Goal: Transaction & Acquisition: Purchase product/service

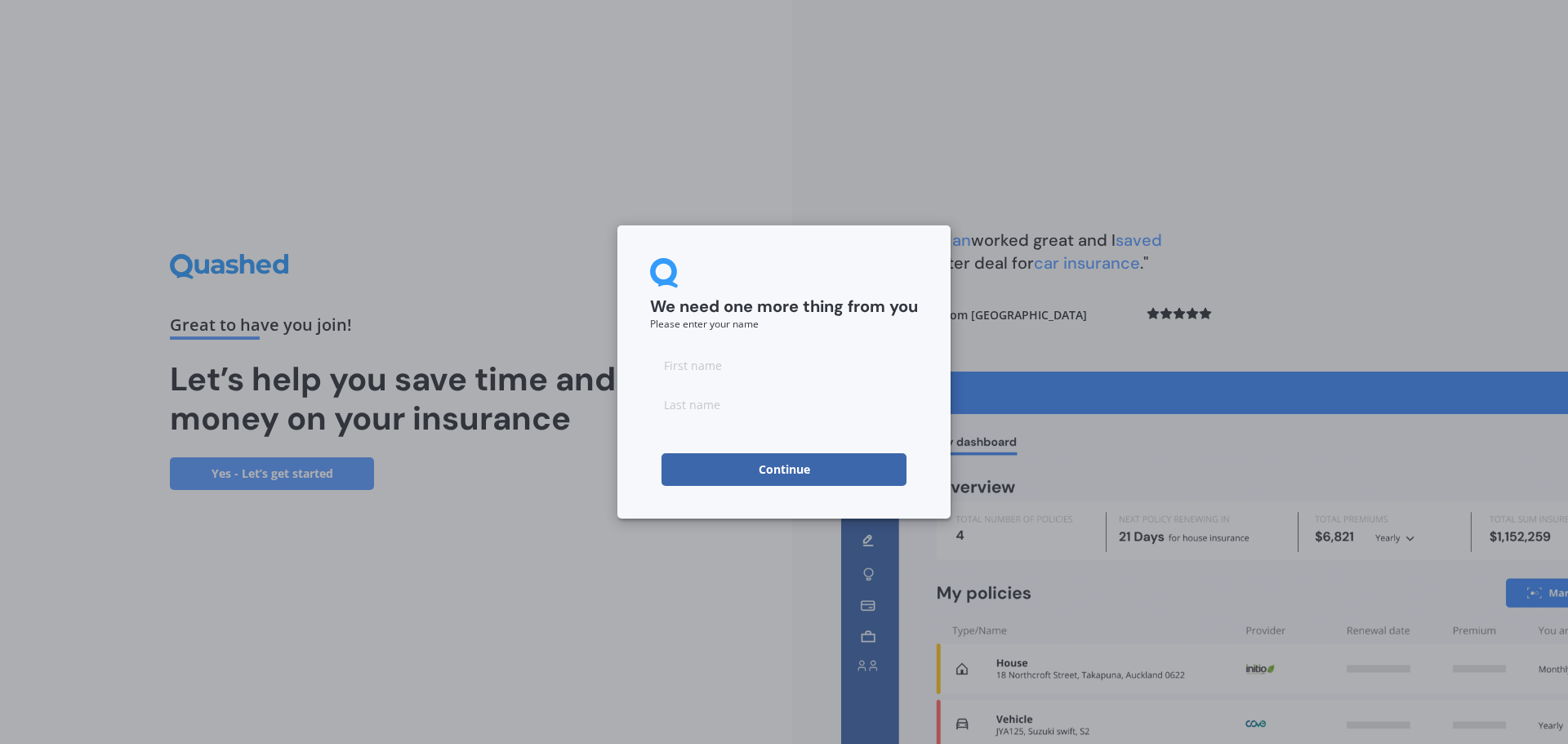
click at [728, 375] on input at bounding box center [784, 365] width 268 height 32
type input "[PERSON_NAME]"
click at [730, 405] on input at bounding box center [784, 404] width 268 height 32
type input "[PERSON_NAME]"
click at [769, 459] on button "Continue" at bounding box center [783, 469] width 245 height 32
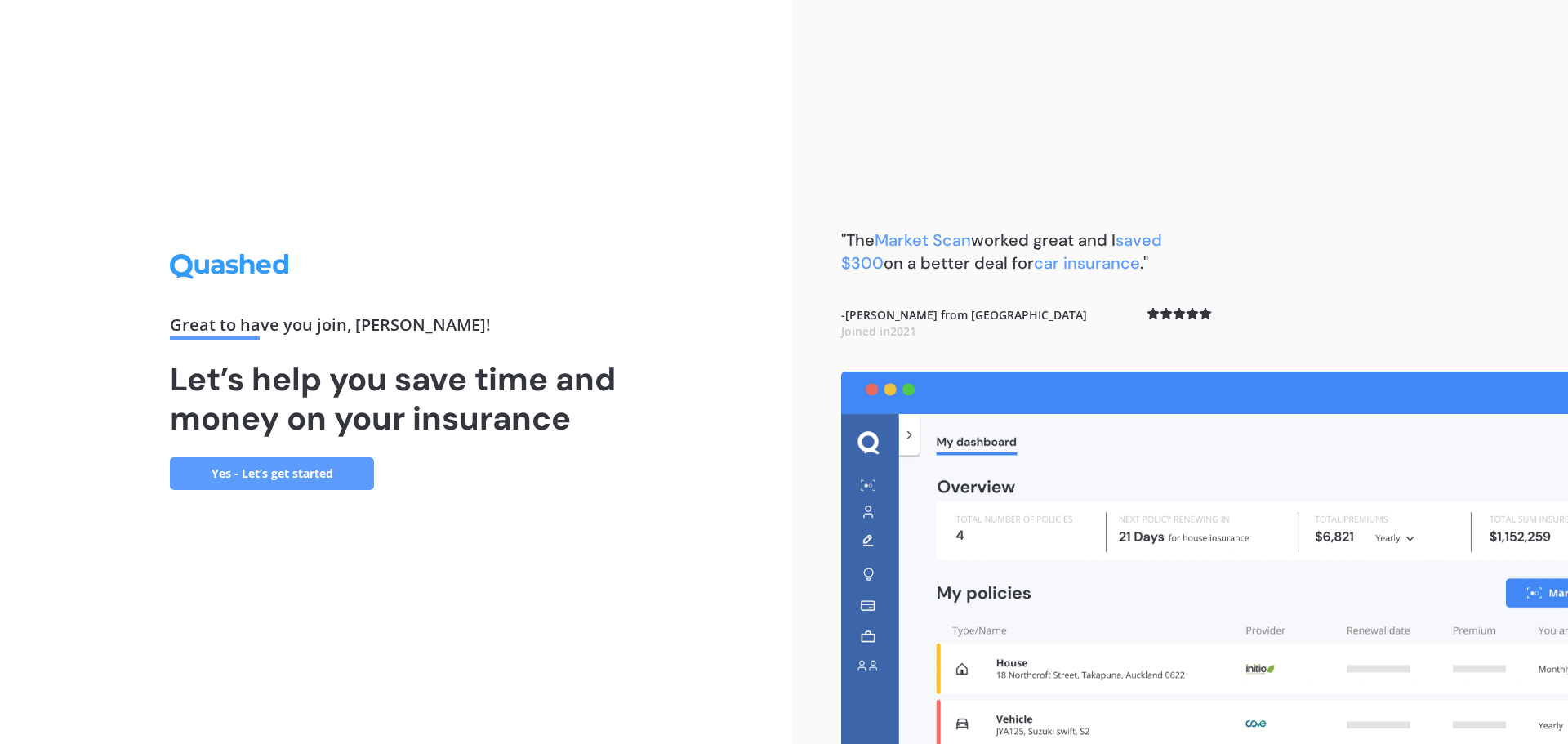
click at [281, 474] on link "Yes - Let’s get started" at bounding box center [271, 474] width 204 height 32
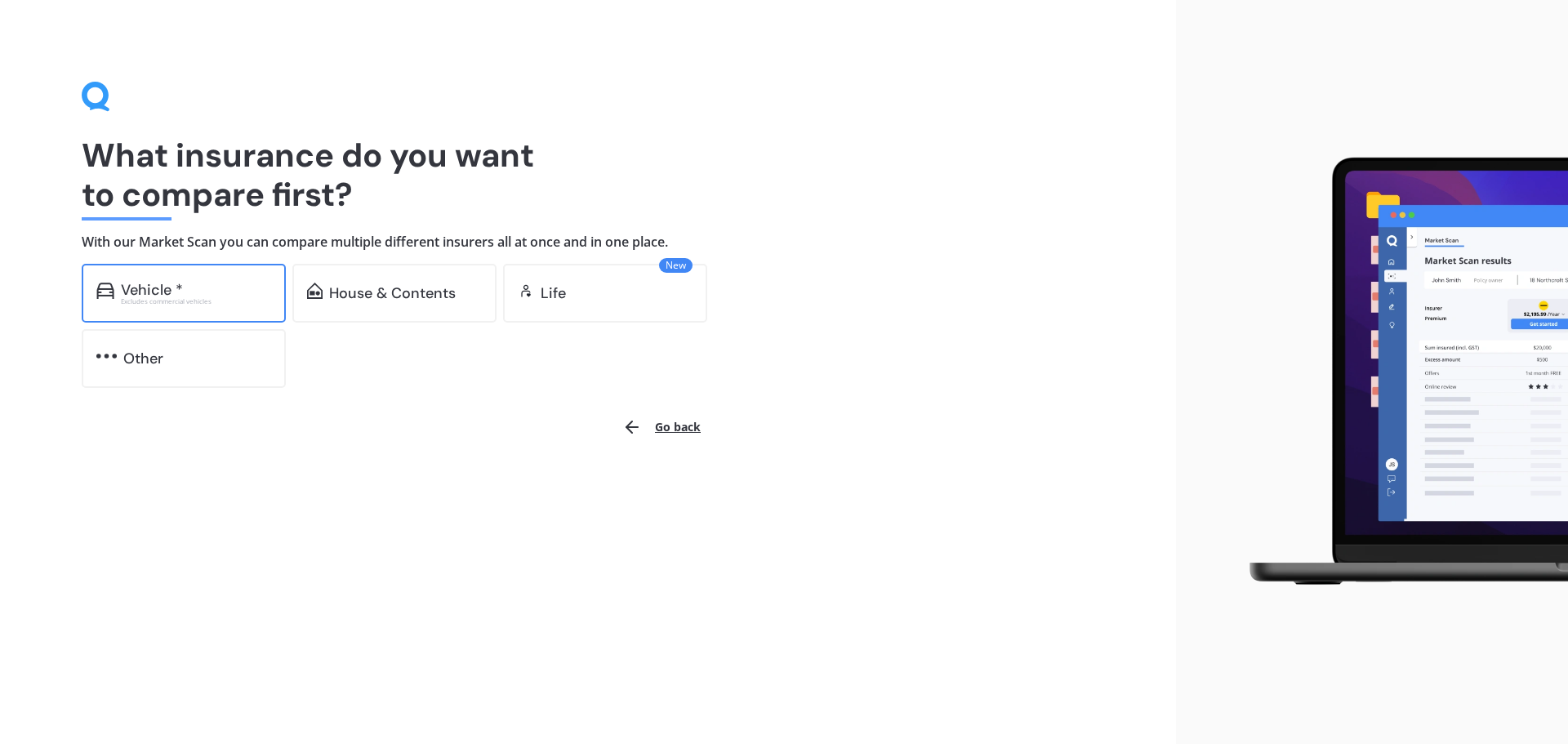
click at [213, 299] on div "Excludes commercial vehicles" at bounding box center [196, 301] width 150 height 7
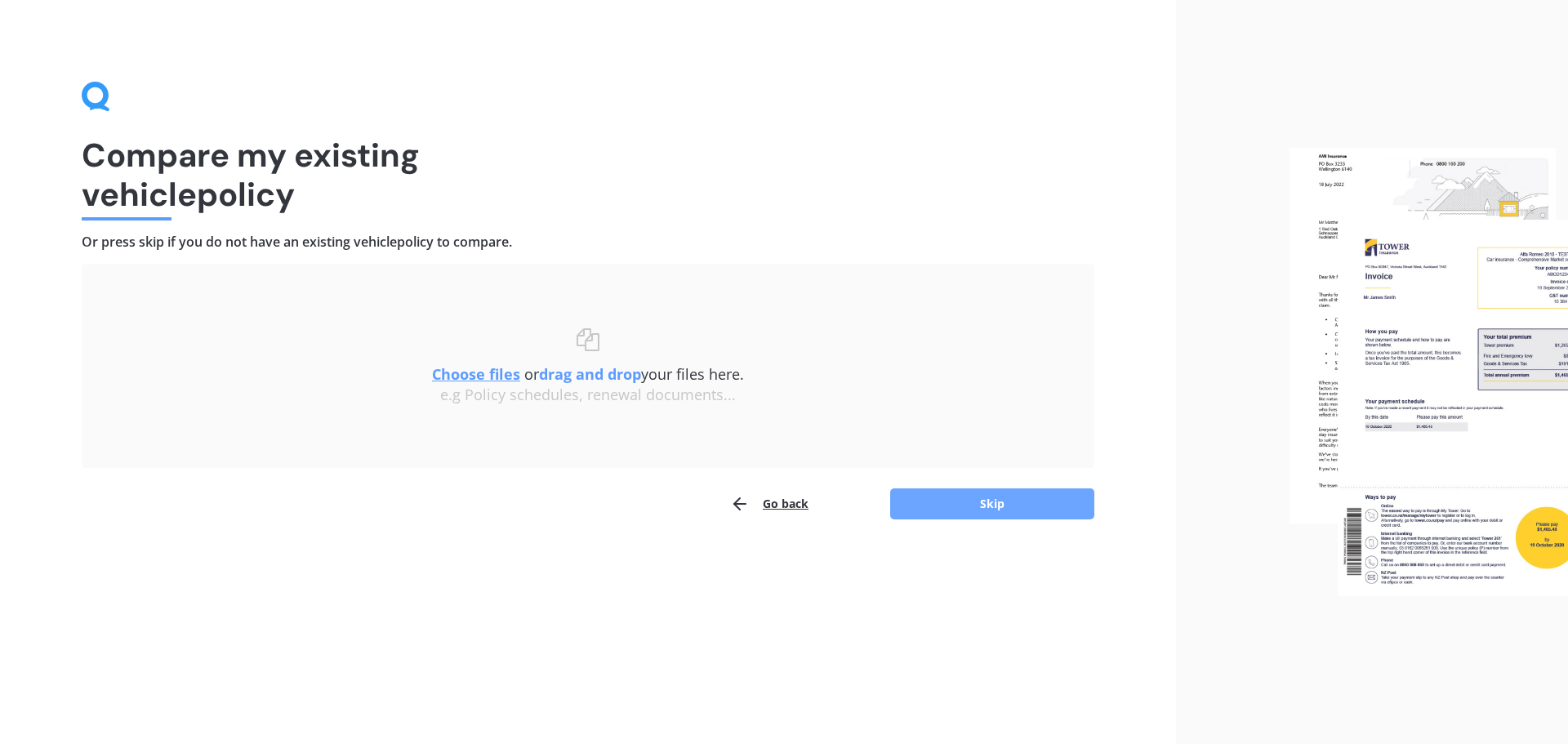
click at [963, 507] on button "Skip" at bounding box center [991, 503] width 204 height 31
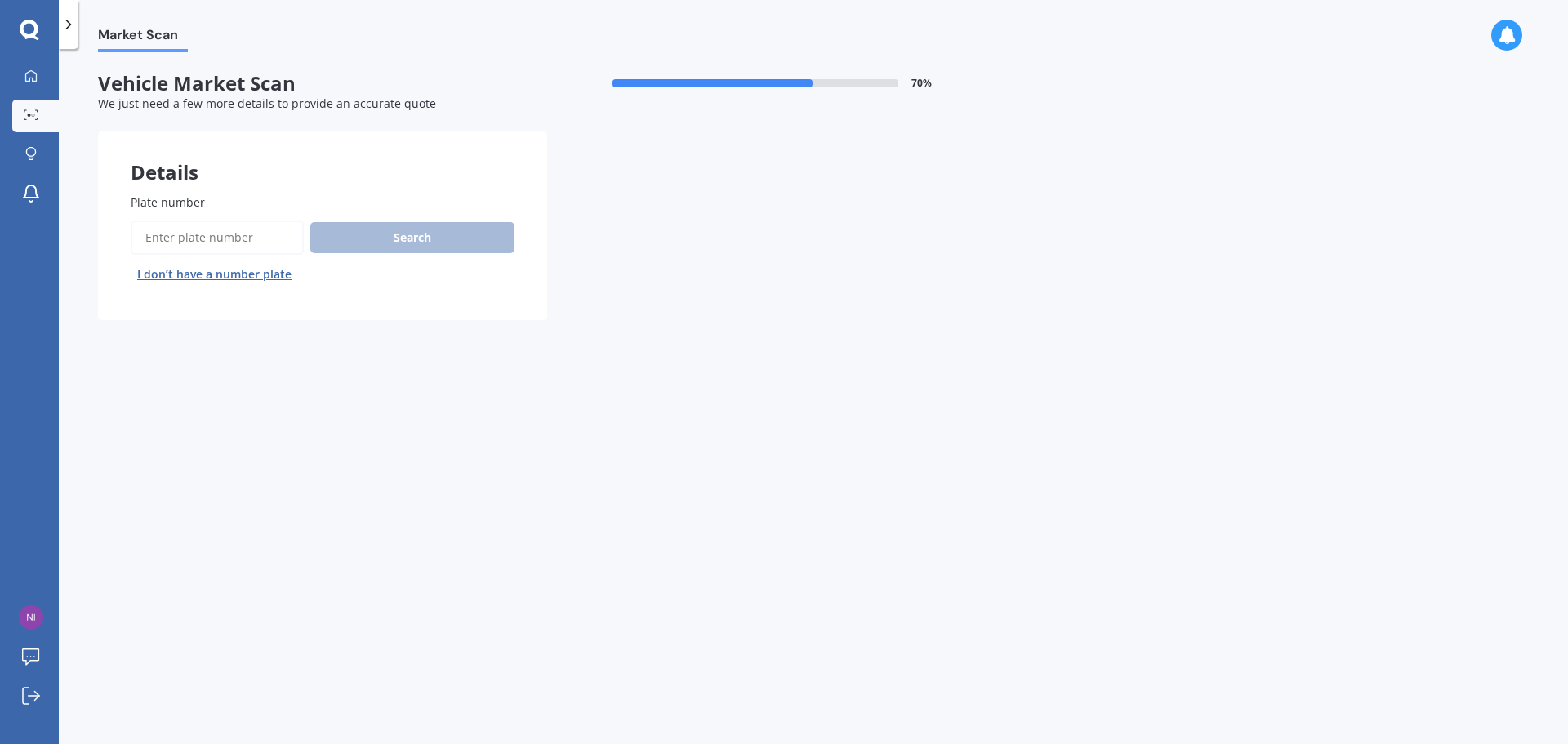
click at [236, 240] on input "Plate number" at bounding box center [217, 237] width 173 height 34
type input "ezb525"
click at [411, 232] on button "Search" at bounding box center [412, 237] width 204 height 31
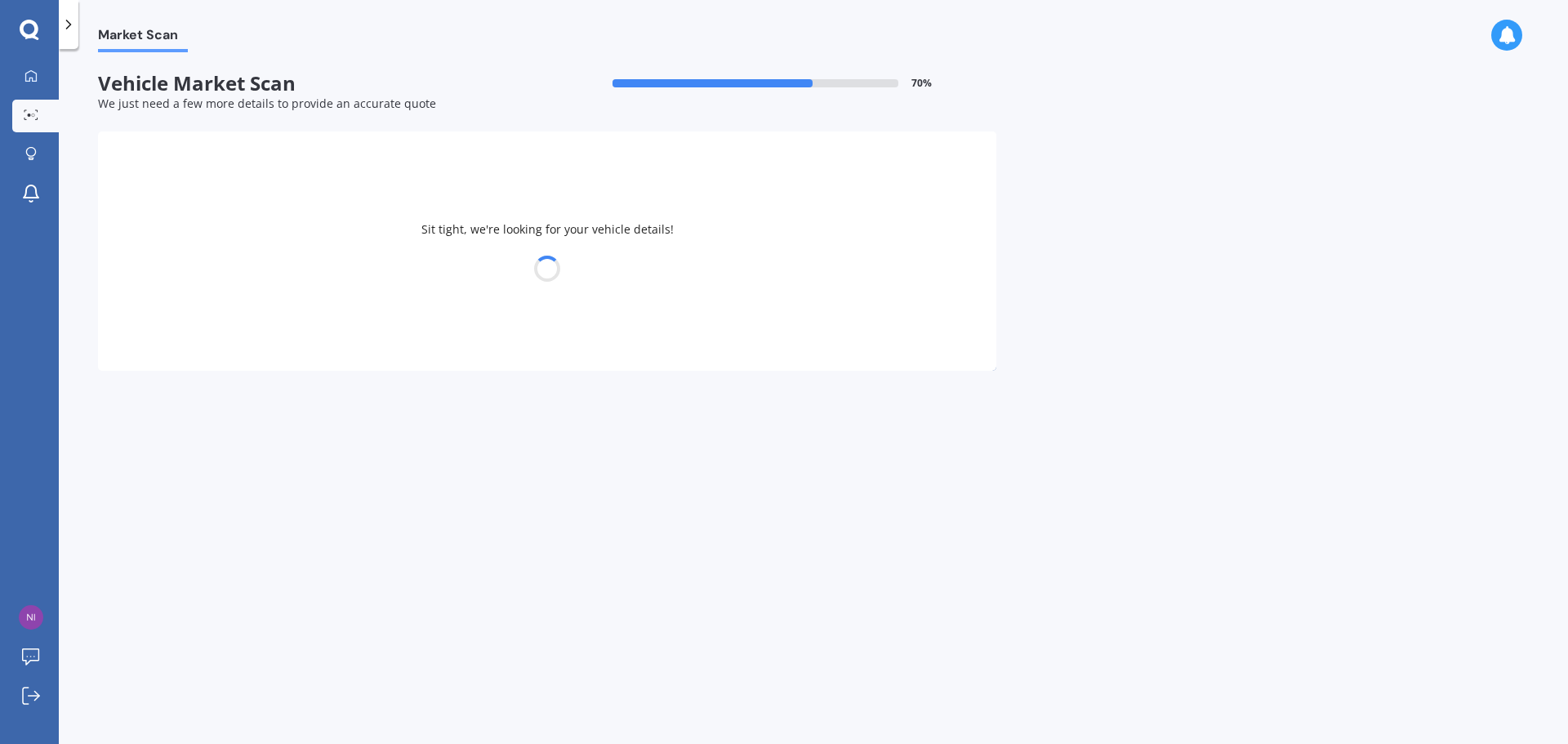
select select "SUBARU"
select select "IMPREZA"
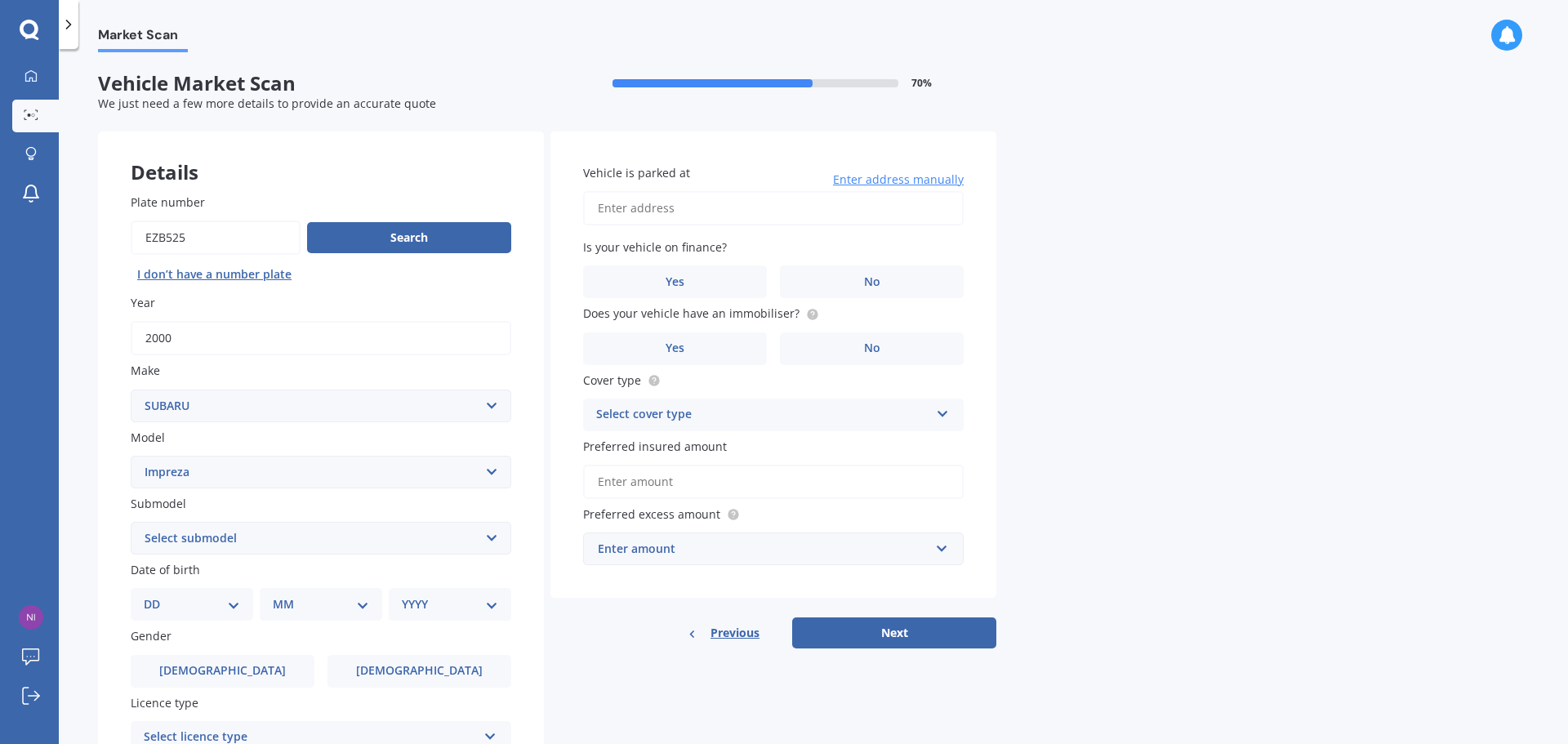
click at [301, 539] on select "Select submodel (All other turbo) 2.0i 2.0i Luxury 2.0i S Edition 2.0R 2.0R Spo…" at bounding box center [321, 538] width 380 height 32
select select "(ALL OTHER TURBO)"
click at [131, 522] on select "Select submodel (All other turbo) 2.0i 2.0i Luxury 2.0i S Edition 2.0R 2.0R Spo…" at bounding box center [321, 538] width 380 height 32
click at [218, 595] on div "DD 01 02 03 04 05 06 07 08 09 10 11 12 13 14 15 16 17 18 19 20 21 22 23 24 25 2…" at bounding box center [192, 604] width 123 height 32
click at [233, 606] on select "DD 01 02 03 04 05 06 07 08 09 10 11 12 13 14 15 16 17 18 19 20 21 22 23 24 25 2…" at bounding box center [191, 604] width 96 height 18
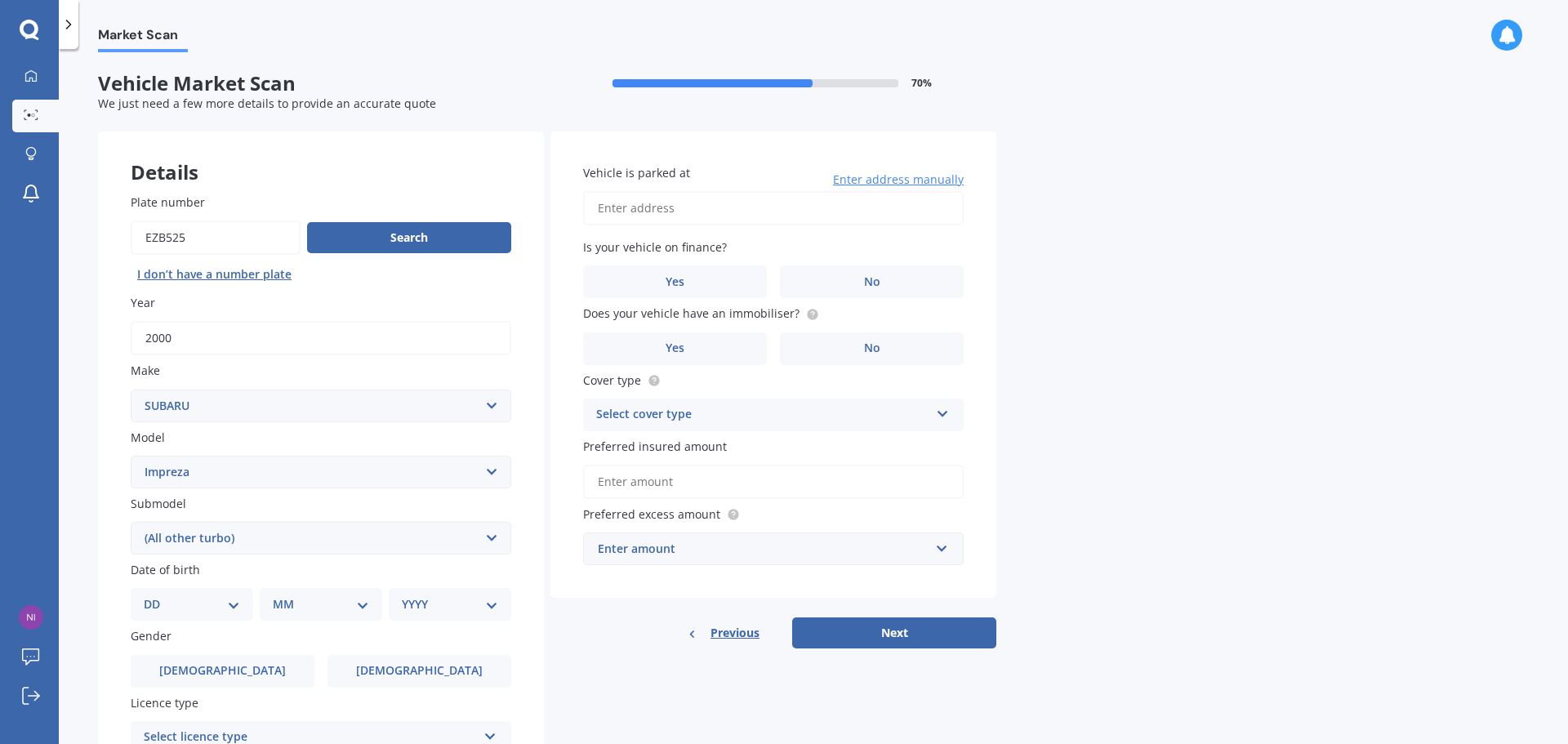
select select "04"
click at [157, 596] on select "DD 01 02 03 04 05 06 07 08 09 10 11 12 13 14 15 16 17 18 19 20 21 22 23 24 25 2…" at bounding box center [191, 604] width 96 height 18
click at [351, 593] on div "MM 01 02 03 04 05 06 07 08 09 10 11 12" at bounding box center [324, 604] width 116 height 32
click at [362, 604] on select "MM 01 02 03 04 05 06 07 08 09 10 11 12" at bounding box center [323, 604] width 90 height 18
select select "09"
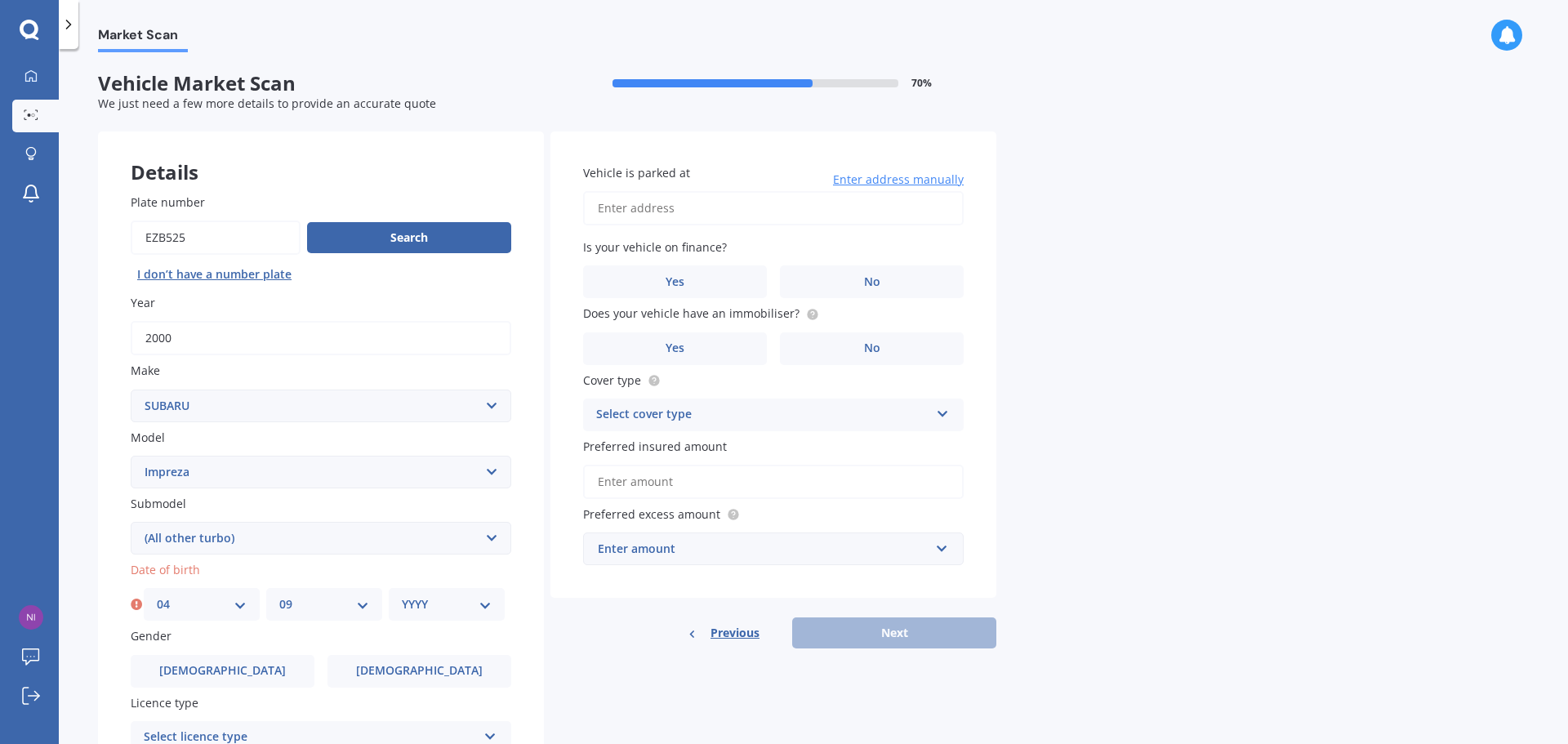
click at [279, 596] on select "MM 01 02 03 04 05 06 07 08 09 10 11 12" at bounding box center [323, 604] width 90 height 18
click at [433, 600] on select "YYYY 2025 2024 2023 2022 2021 2020 2019 2018 2017 2016 2015 2014 2013 2012 2011…" at bounding box center [446, 604] width 90 height 18
select select "1977"
click at [402, 596] on select "YYYY 2025 2024 2023 2022 2021 2020 2019 2018 2017 2016 2015 2014 2013 2012 2011…" at bounding box center [446, 604] width 90 height 18
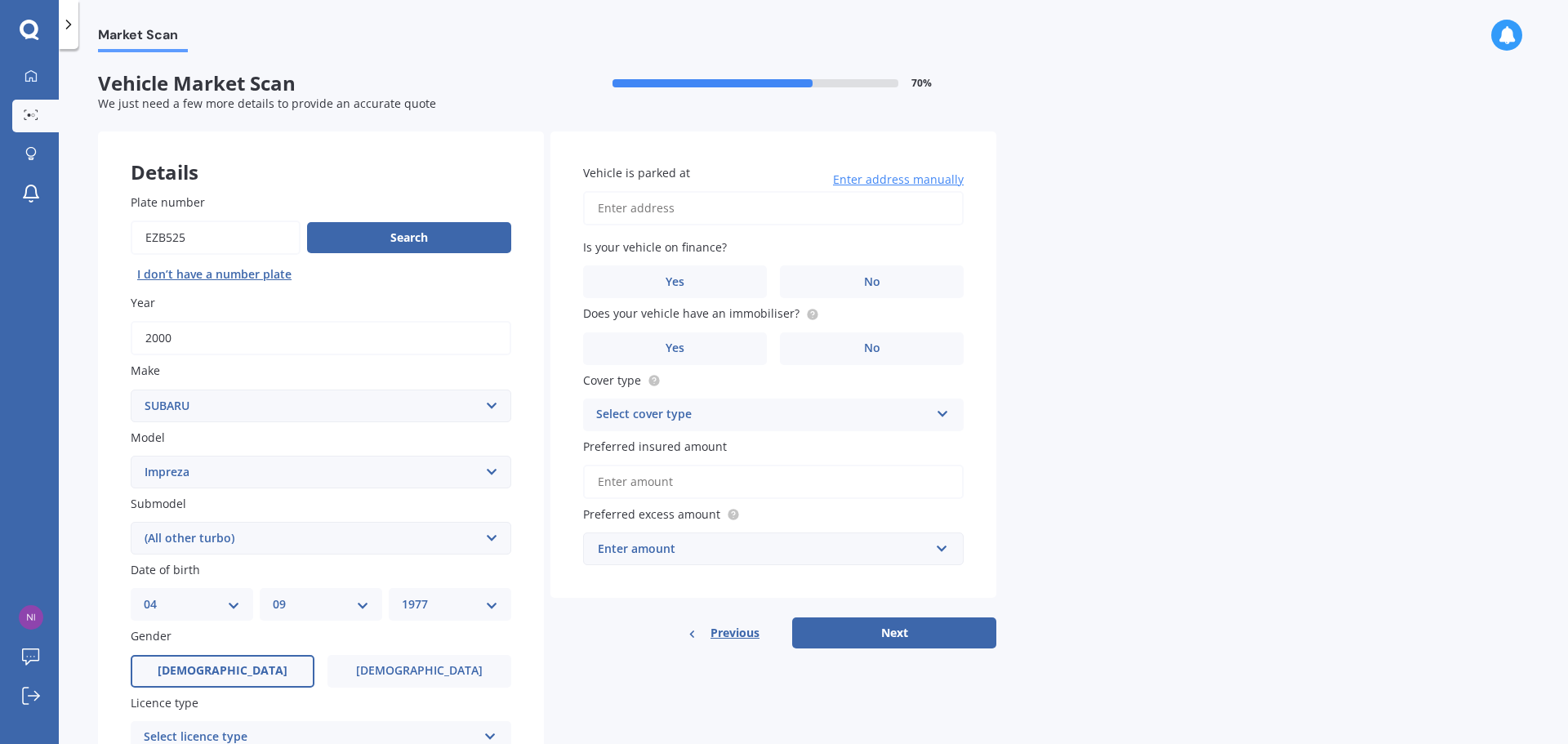
click at [222, 671] on span "[DEMOGRAPHIC_DATA]" at bounding box center [223, 671] width 130 height 14
click at [0, 0] on input "[DEMOGRAPHIC_DATA]" at bounding box center [0, 0] width 0 height 0
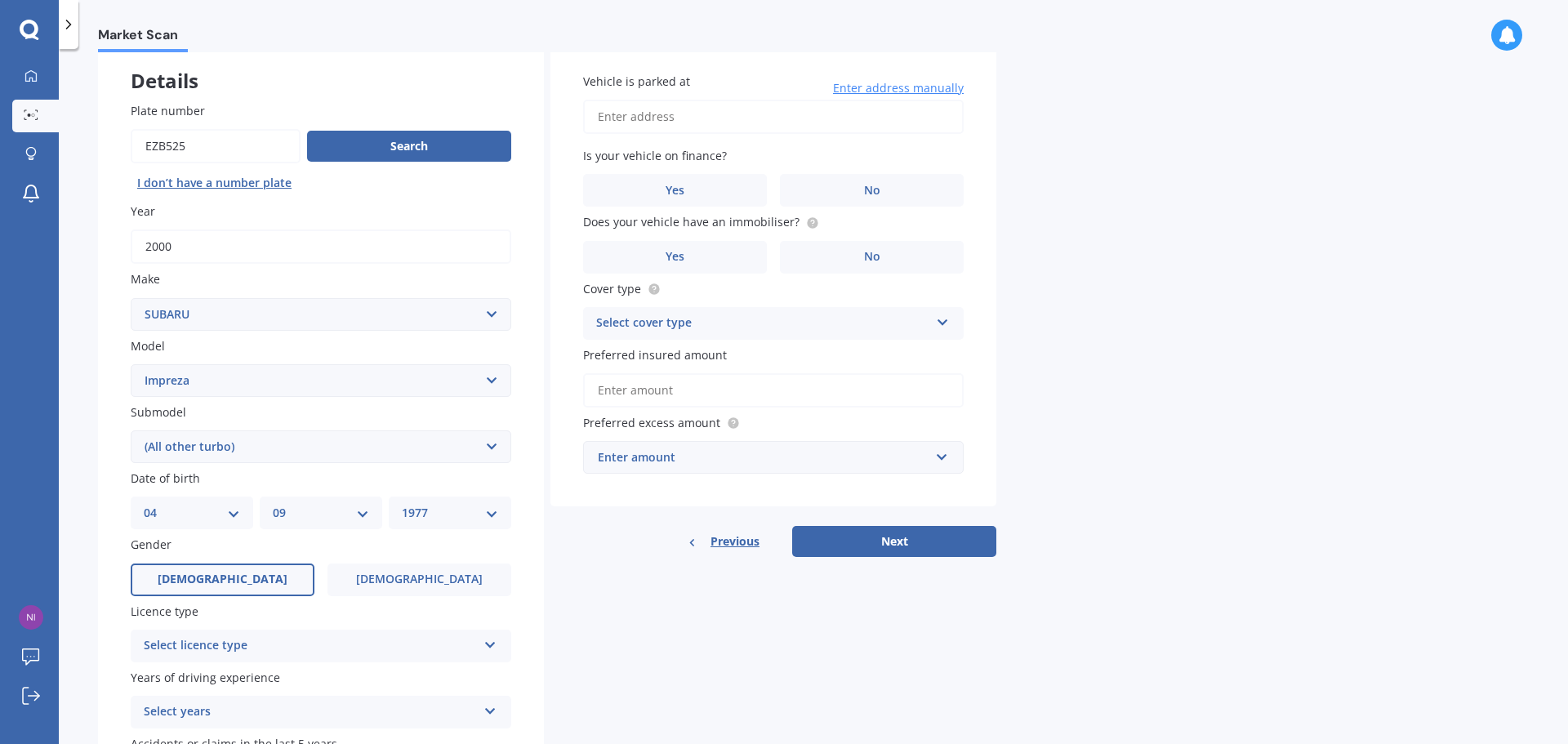
scroll to position [218, 0]
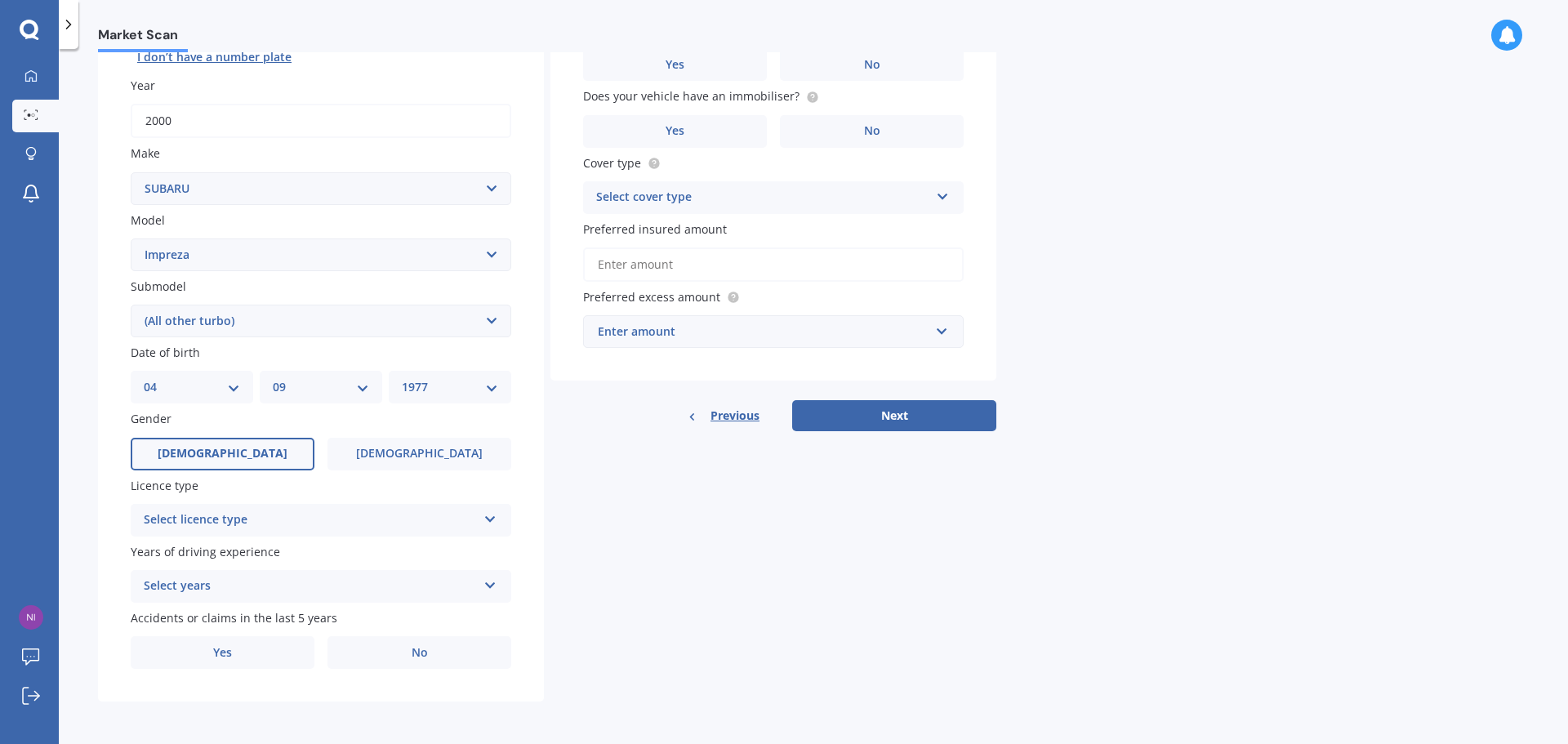
click at [452, 523] on div "Select licence type" at bounding box center [310, 520] width 334 height 20
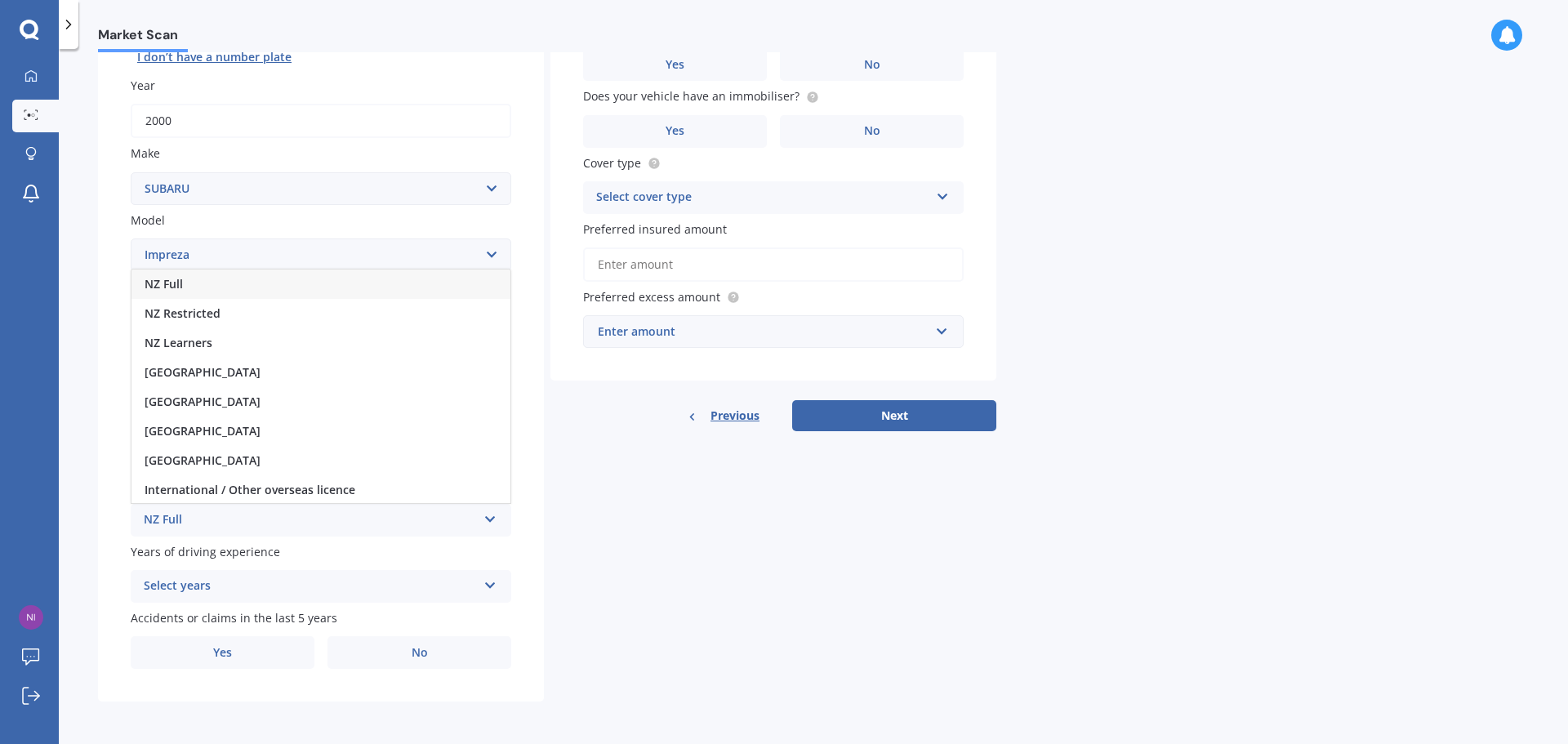
drag, startPoint x: 354, startPoint y: 291, endPoint x: 351, endPoint y: 311, distance: 20.2
click at [354, 293] on div "NZ Full" at bounding box center [321, 284] width 379 height 29
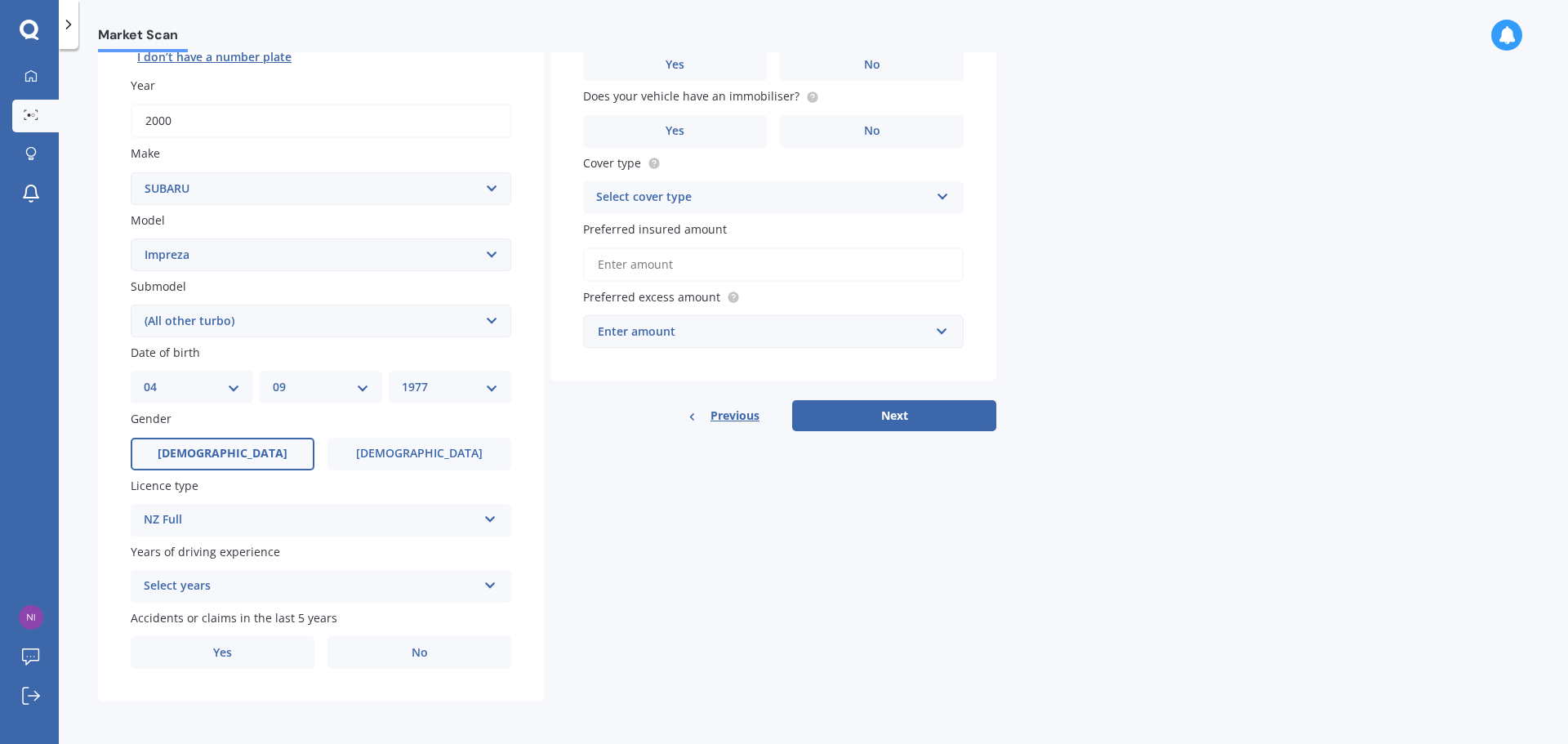
click at [409, 593] on div "Select years" at bounding box center [310, 586] width 334 height 20
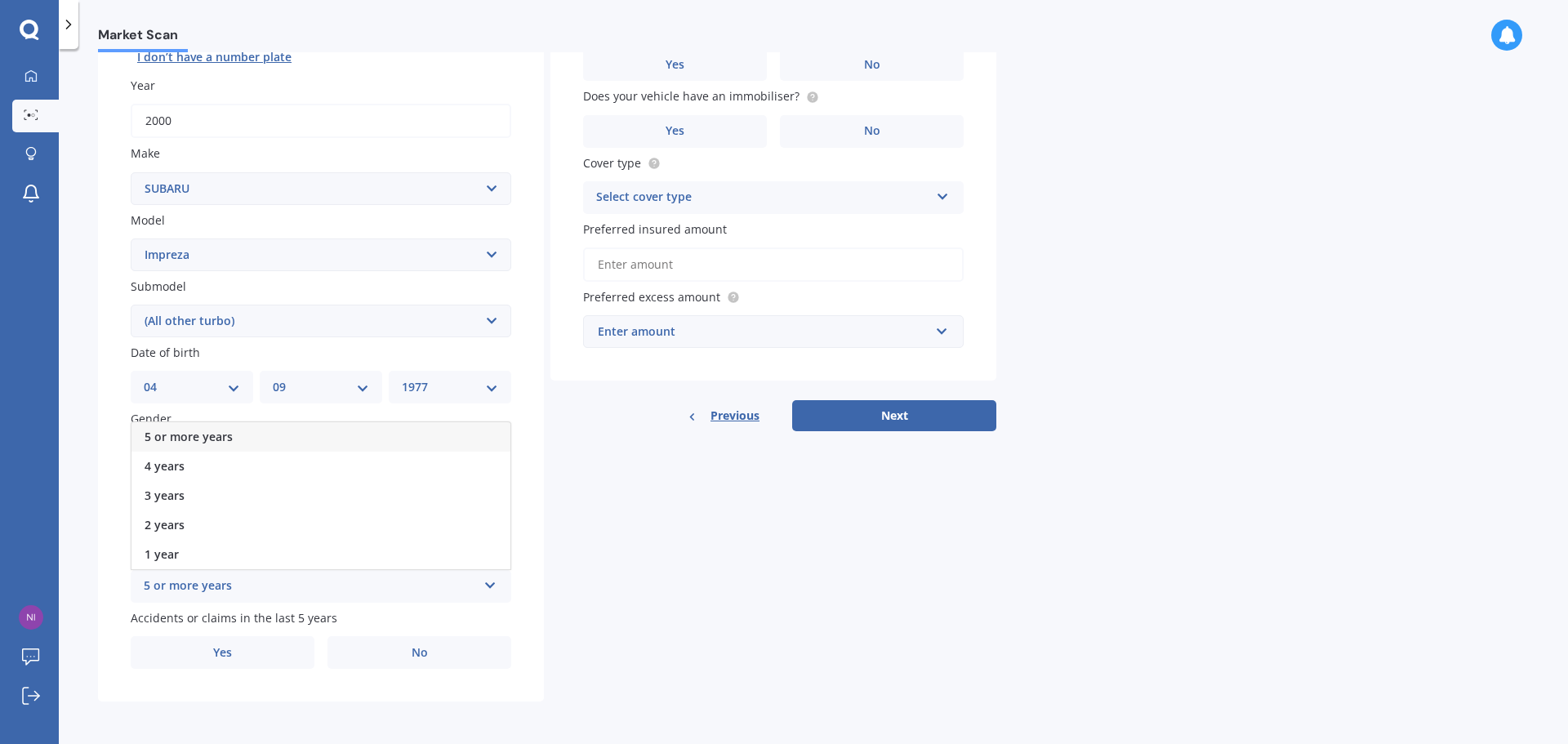
click at [300, 447] on div "5 or more years" at bounding box center [321, 437] width 379 height 29
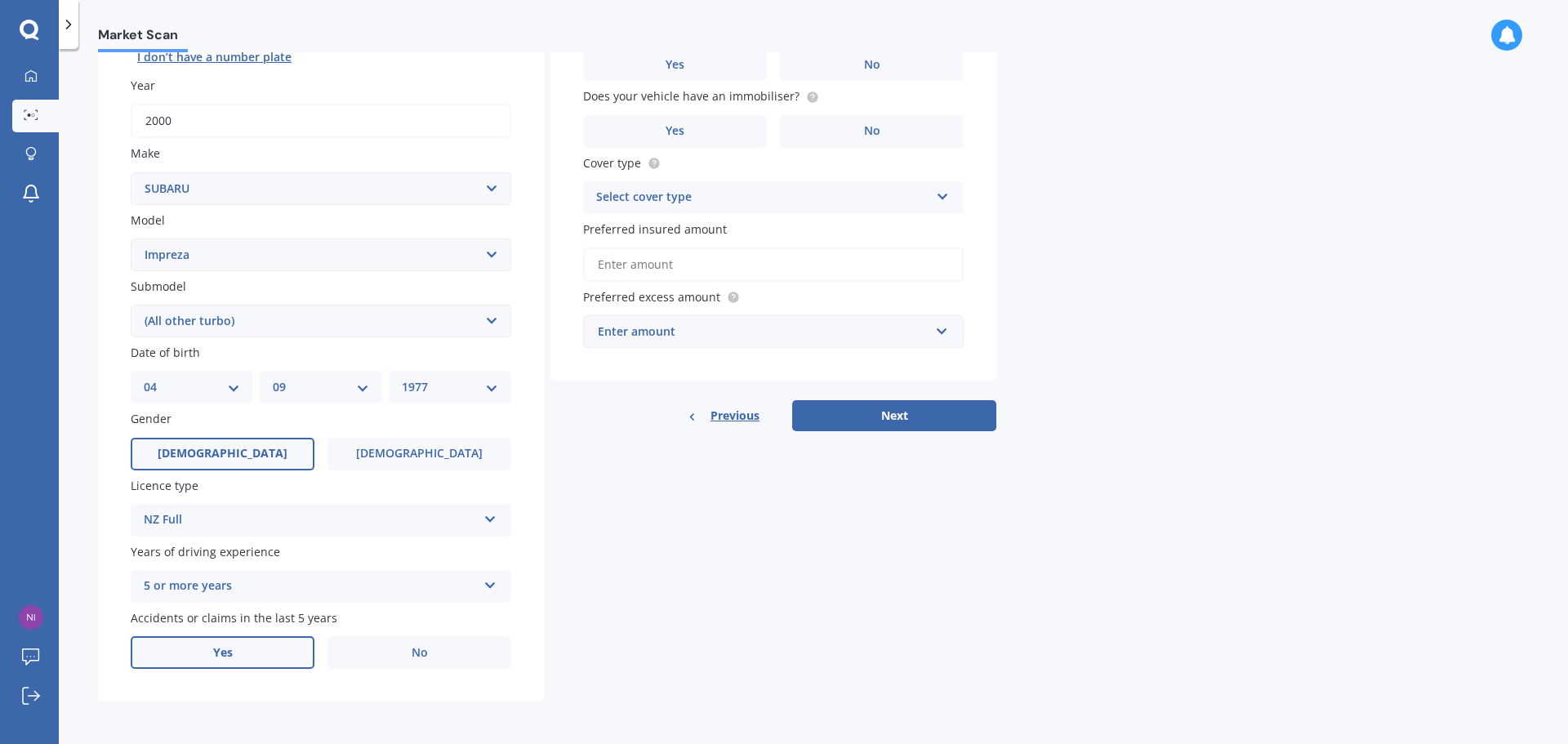
click at [277, 645] on label "Yes" at bounding box center [222, 653] width 183 height 32
click at [0, 0] on input "Yes" at bounding box center [0, 0] width 0 height 0
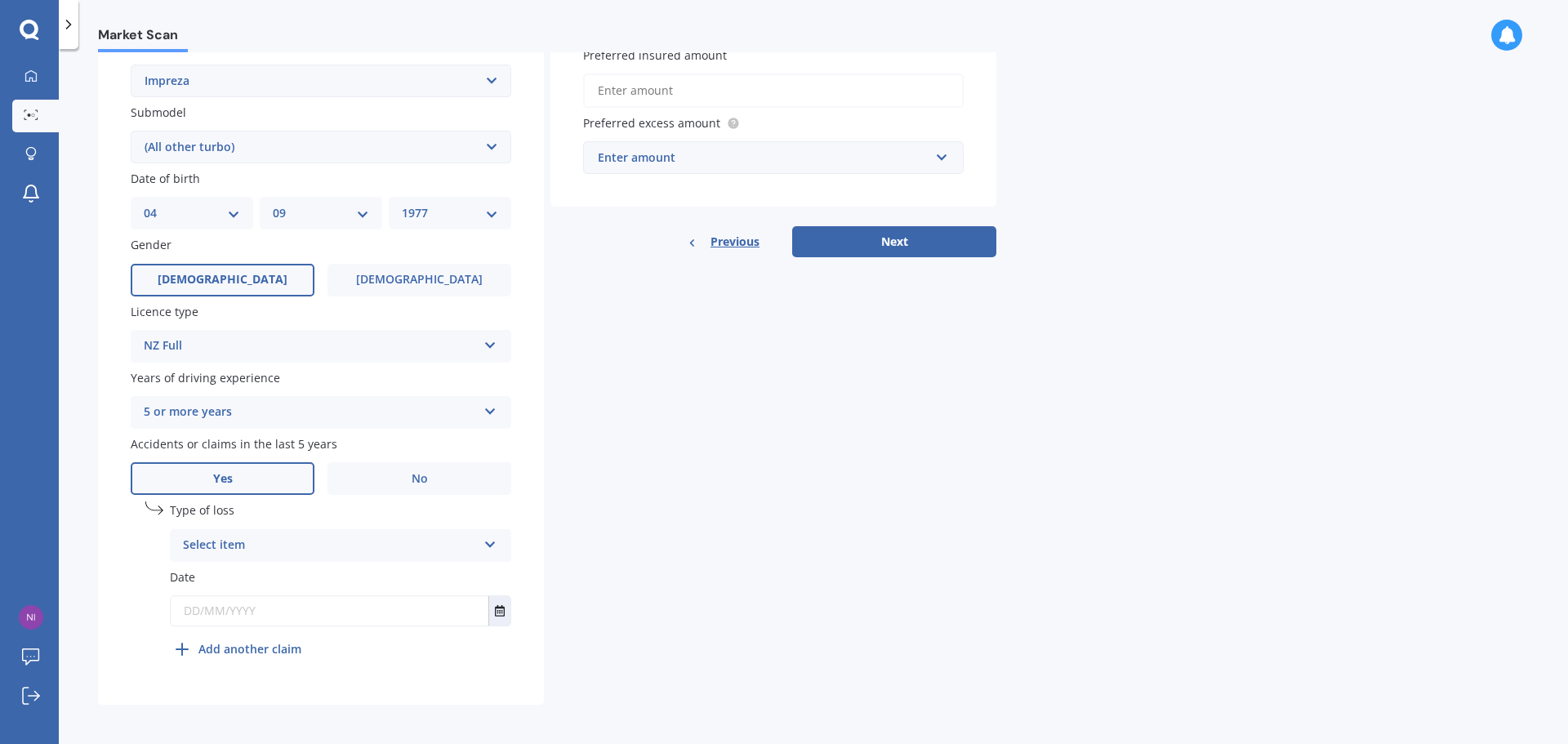
scroll to position [394, 0]
click at [317, 545] on div "Select item" at bounding box center [329, 542] width 294 height 20
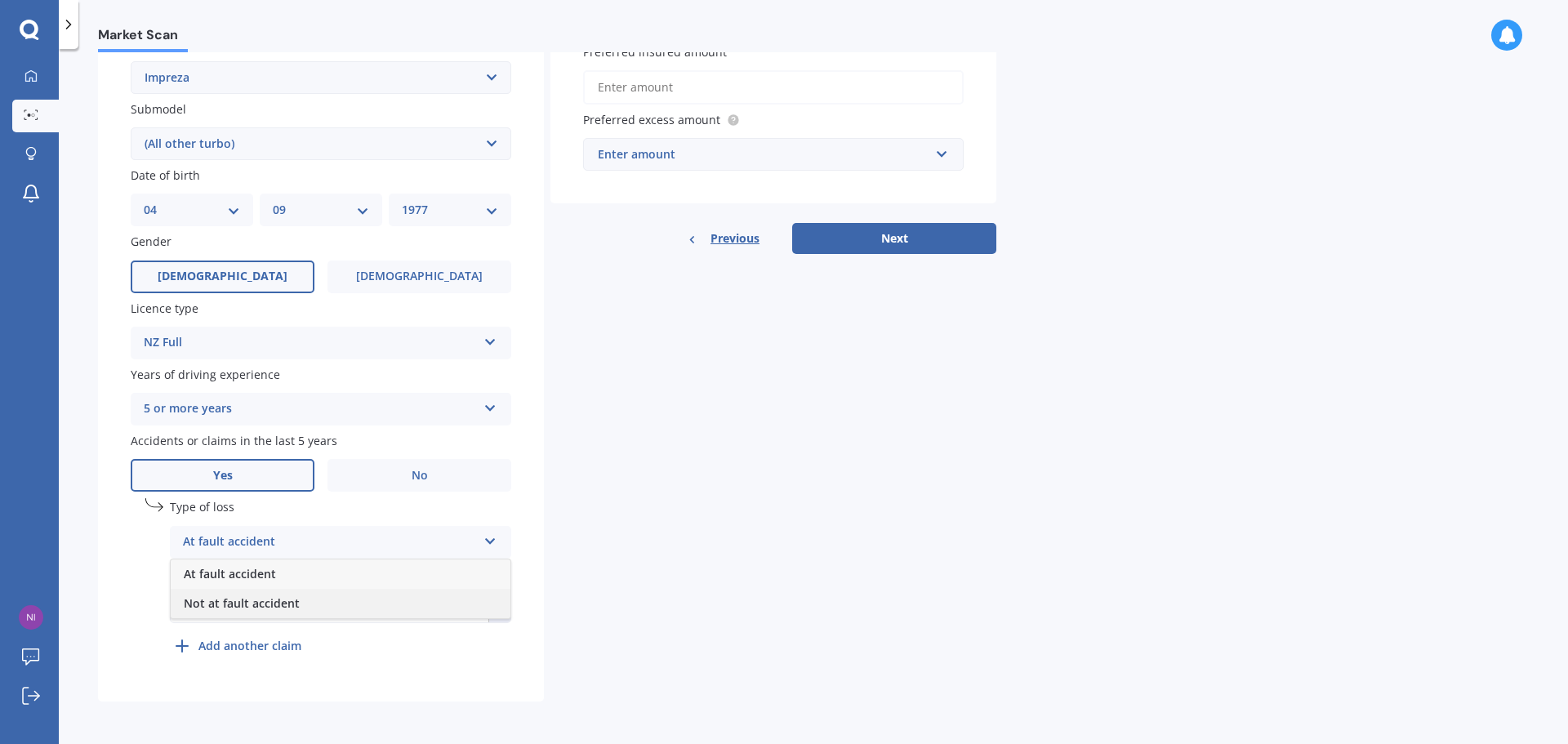
click at [279, 604] on span "Not at fault accident" at bounding box center [241, 603] width 116 height 15
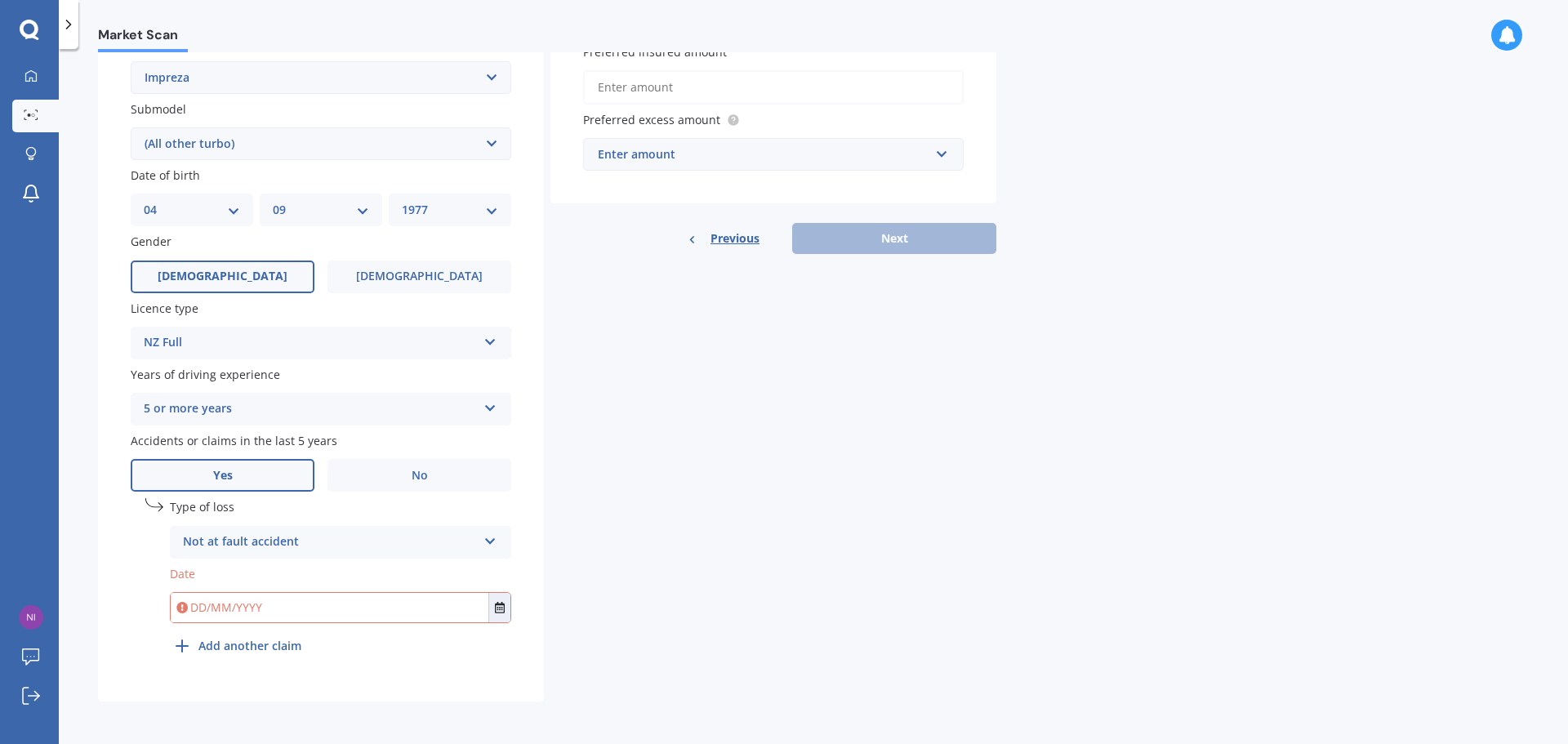
click at [289, 607] on input "text" at bounding box center [329, 607] width 317 height 29
click at [491, 610] on button "Select date" at bounding box center [499, 607] width 22 height 29
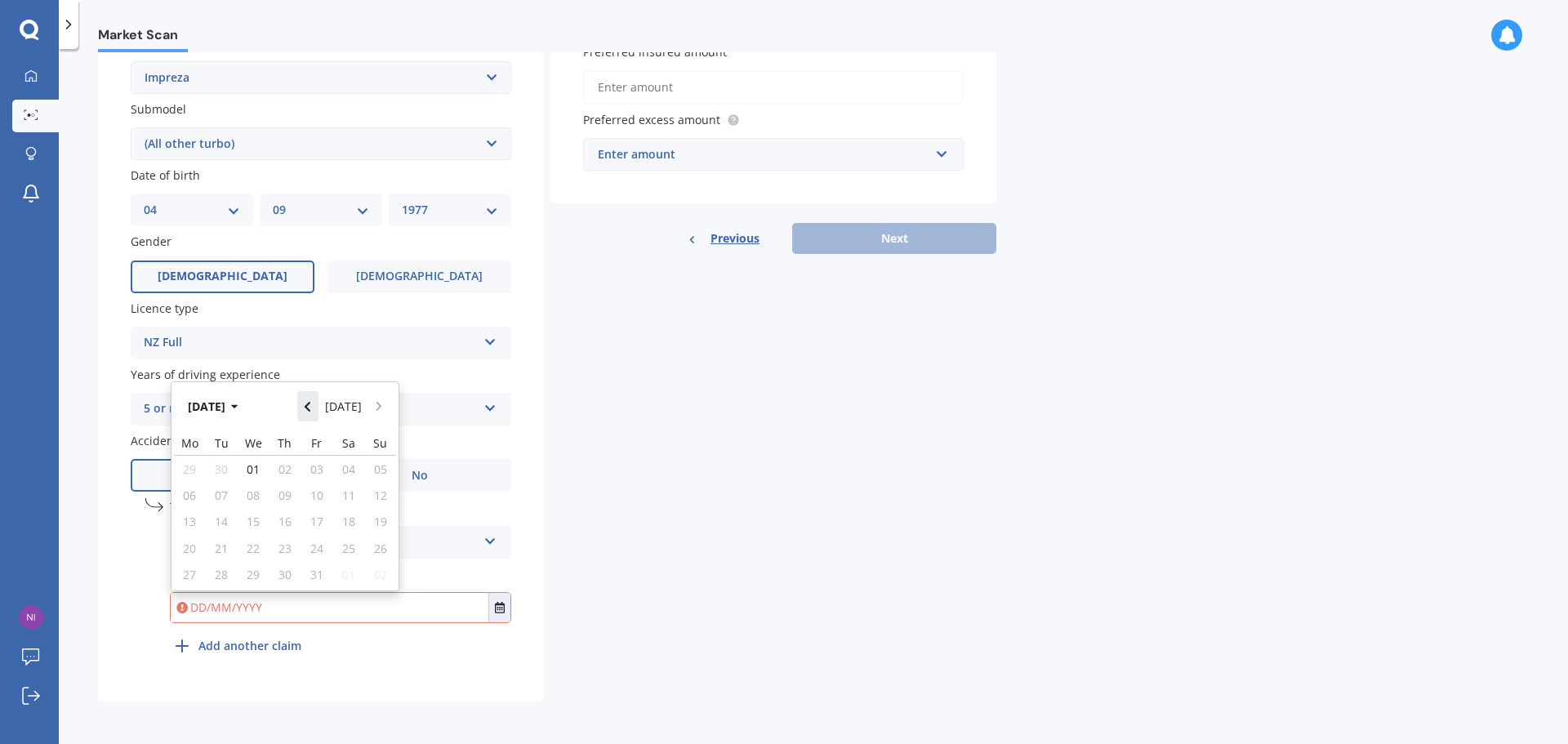
click at [313, 414] on button "Navigate back" at bounding box center [307, 406] width 21 height 29
click at [313, 414] on button "Navigate back" at bounding box center [307, 401] width 21 height 29
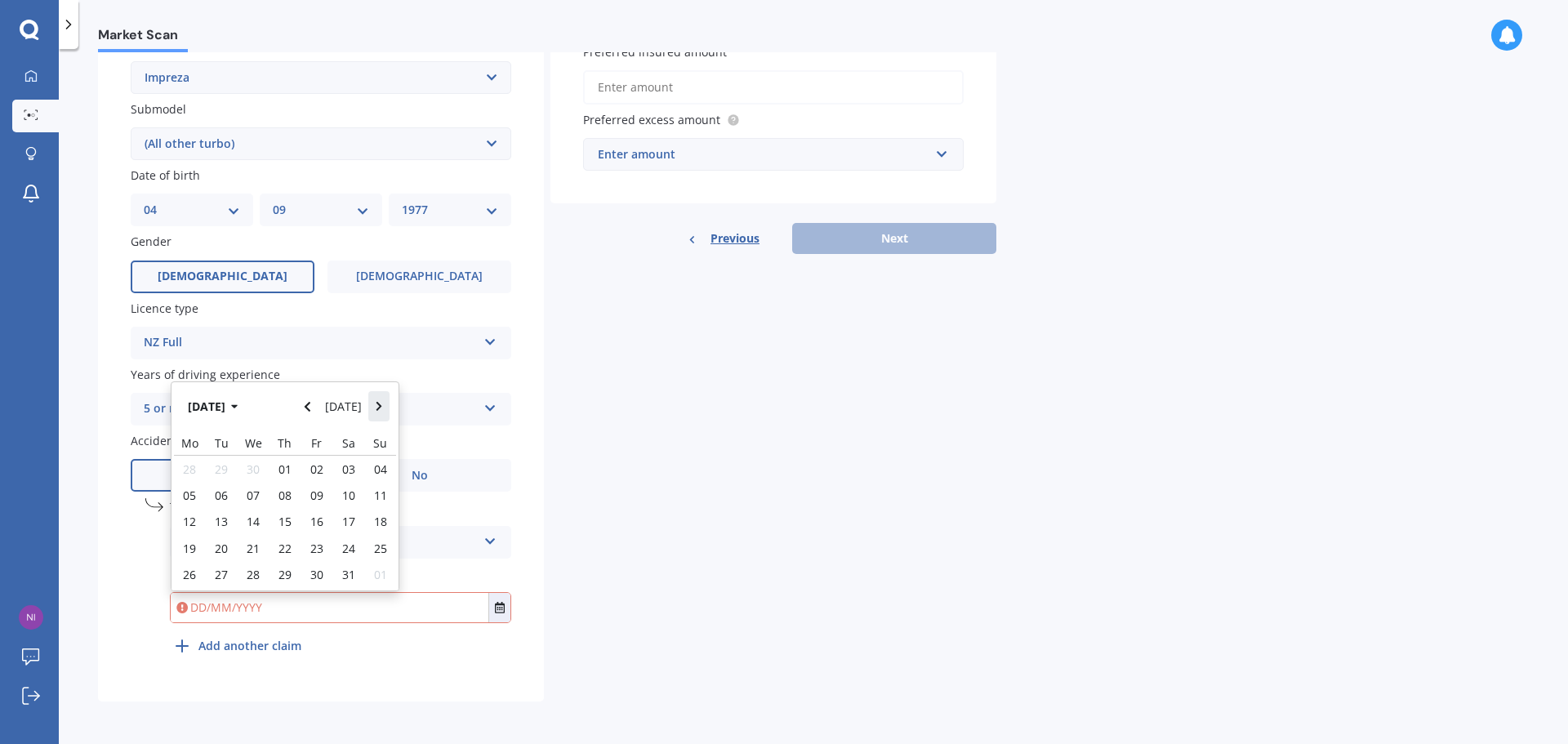
click at [383, 405] on button "Navigate forward" at bounding box center [379, 406] width 21 height 29
click at [303, 483] on div "06" at bounding box center [316, 485] width 32 height 23
type input "[DATE]"
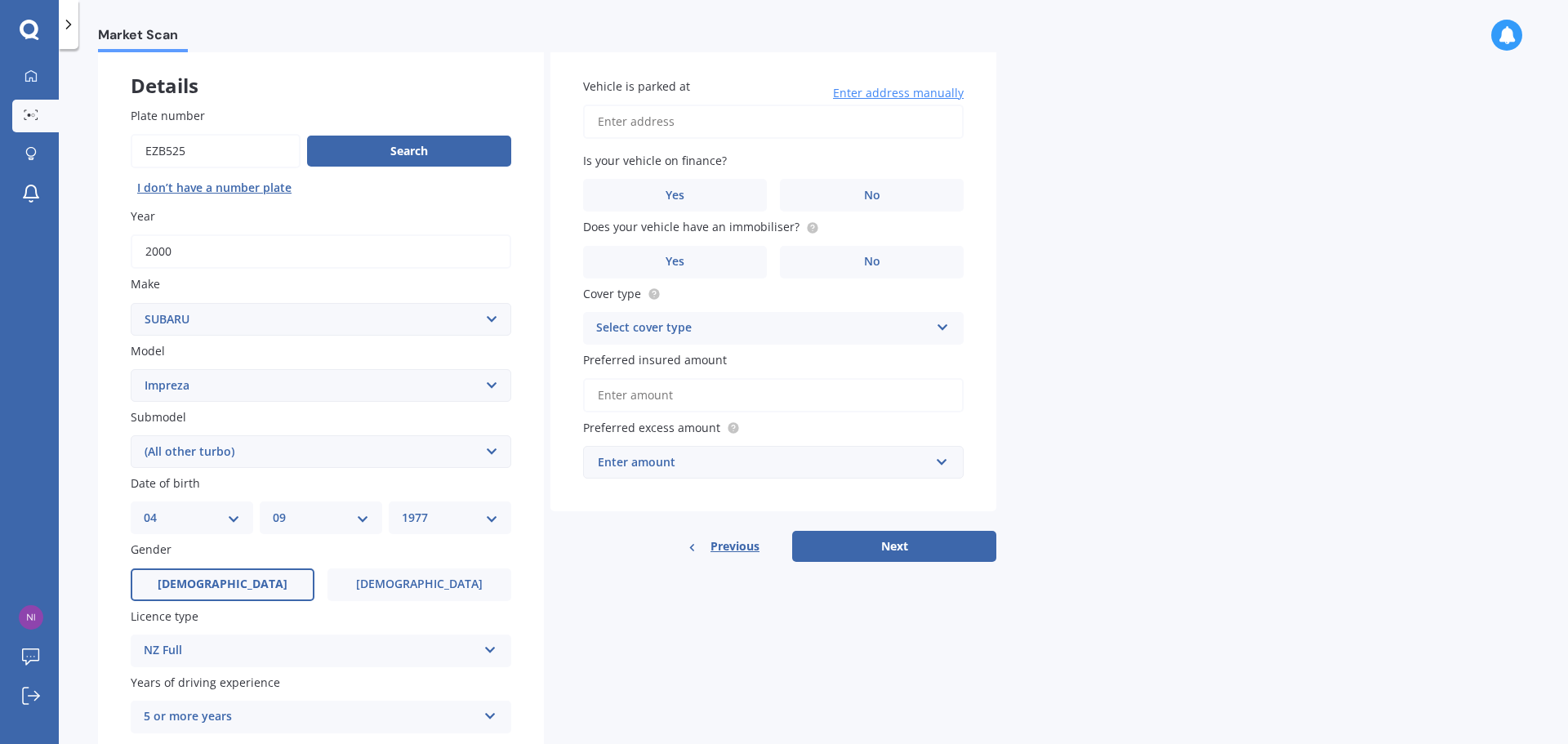
scroll to position [0, 0]
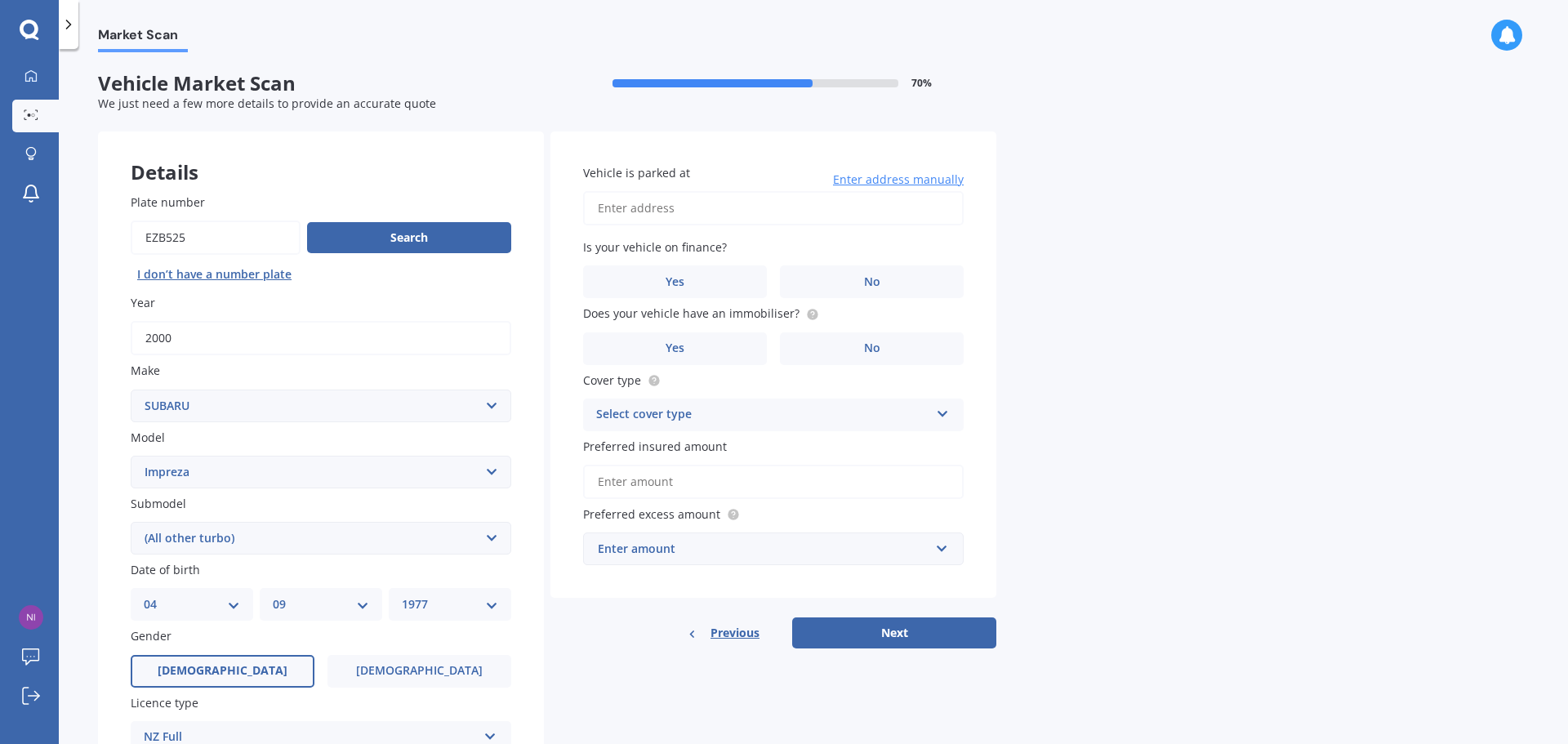
click at [754, 206] on input "Vehicle is parked at" at bounding box center [774, 208] width 380 height 34
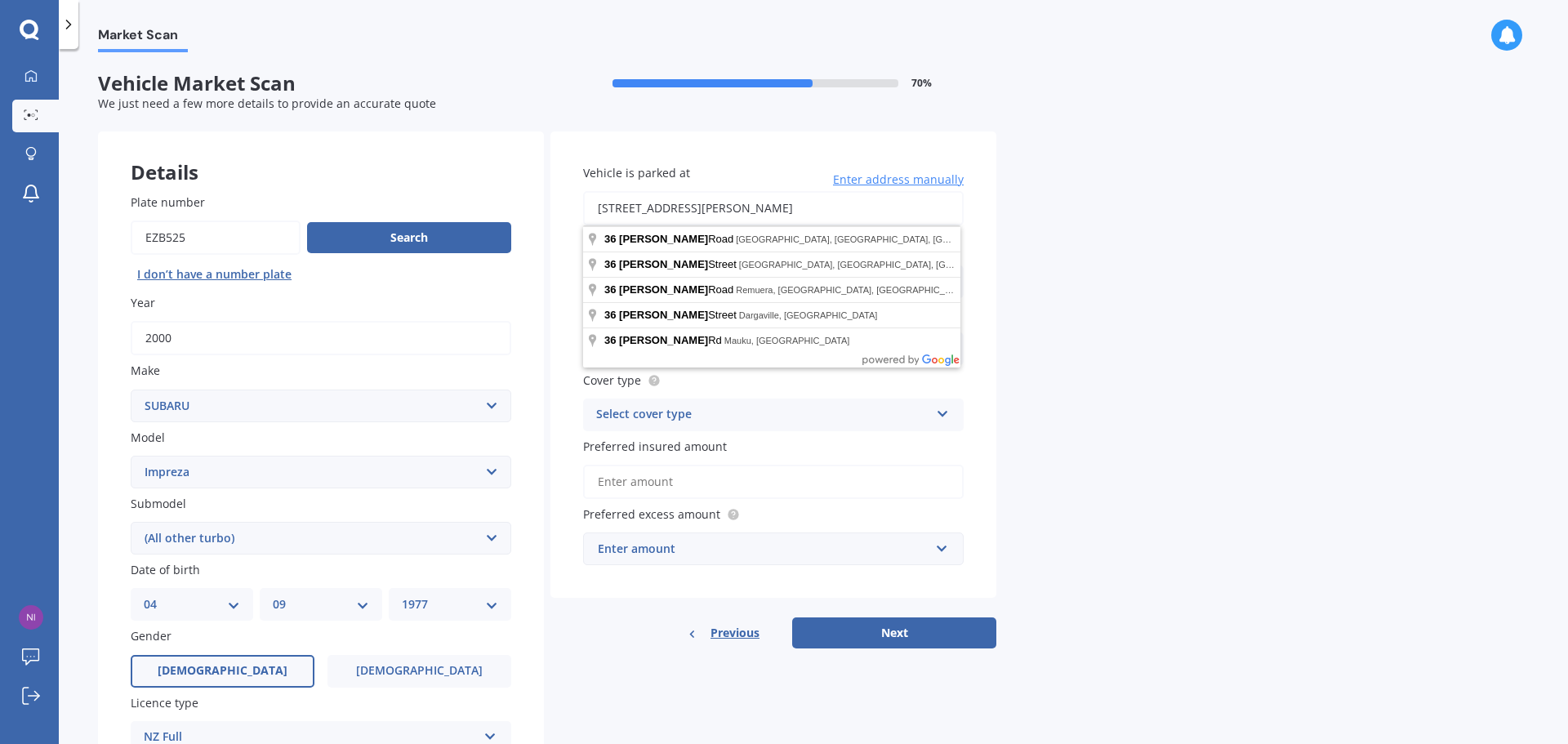
type input "[STREET_ADDRESS][PERSON_NAME]"
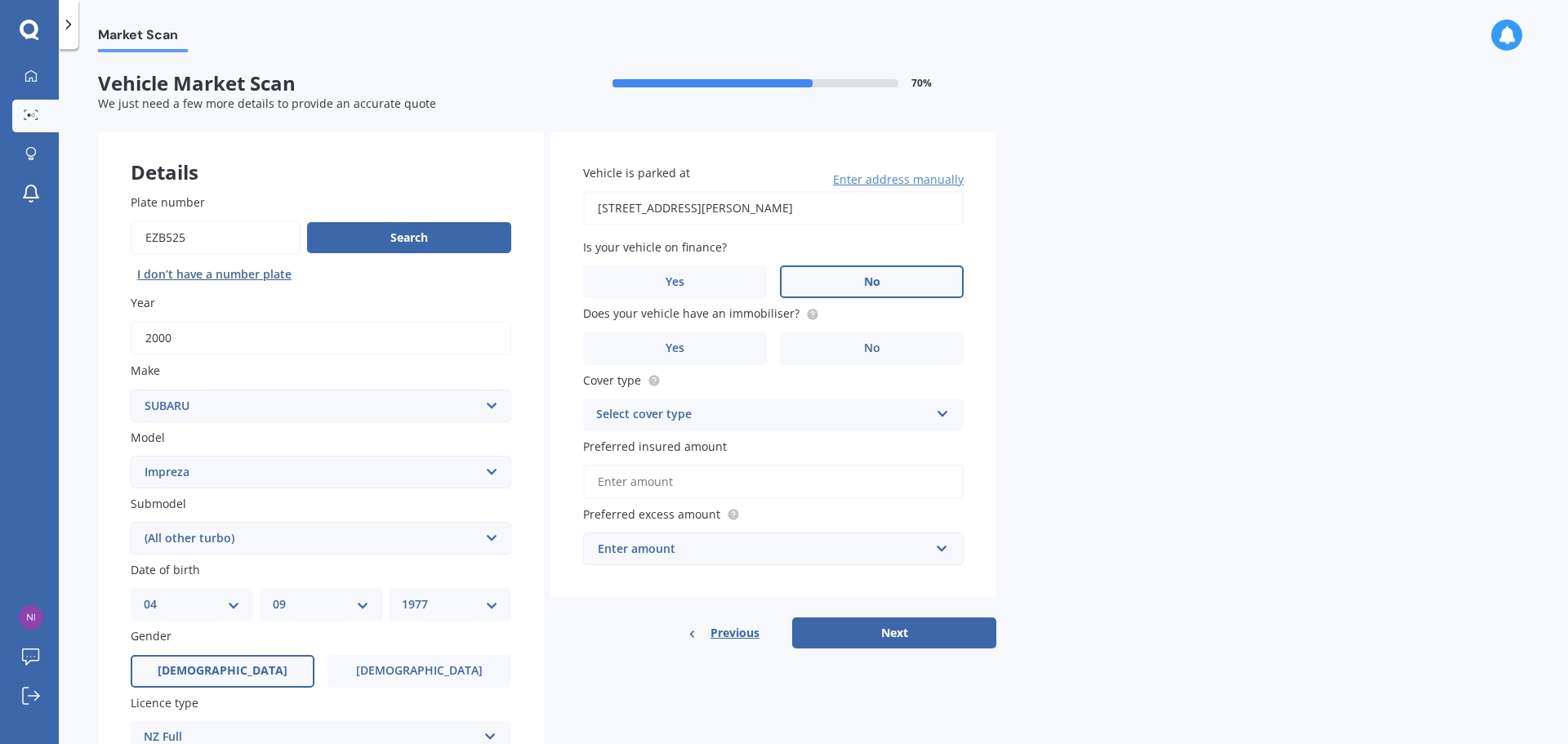
click at [837, 282] on label "No" at bounding box center [871, 282] width 183 height 32
click at [0, 0] on input "No" at bounding box center [0, 0] width 0 height 0
click at [684, 337] on label "Yes" at bounding box center [675, 349] width 183 height 32
click at [0, 0] on input "Yes" at bounding box center [0, 0] width 0 height 0
click at [728, 410] on div "Select cover type" at bounding box center [763, 415] width 334 height 20
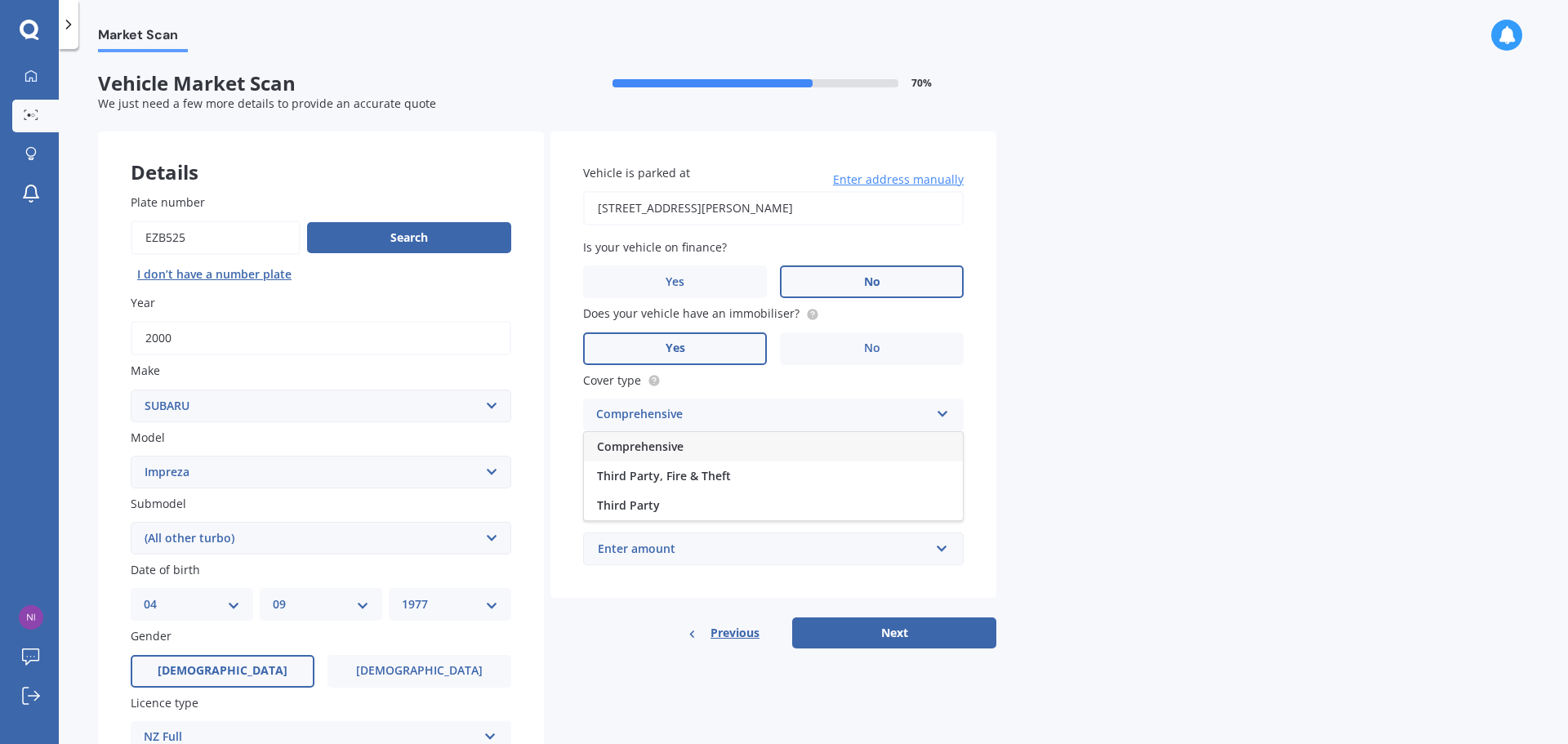
click at [726, 449] on div "Comprehensive" at bounding box center [773, 446] width 379 height 29
click at [706, 485] on input "Preferred insured amount" at bounding box center [774, 482] width 380 height 34
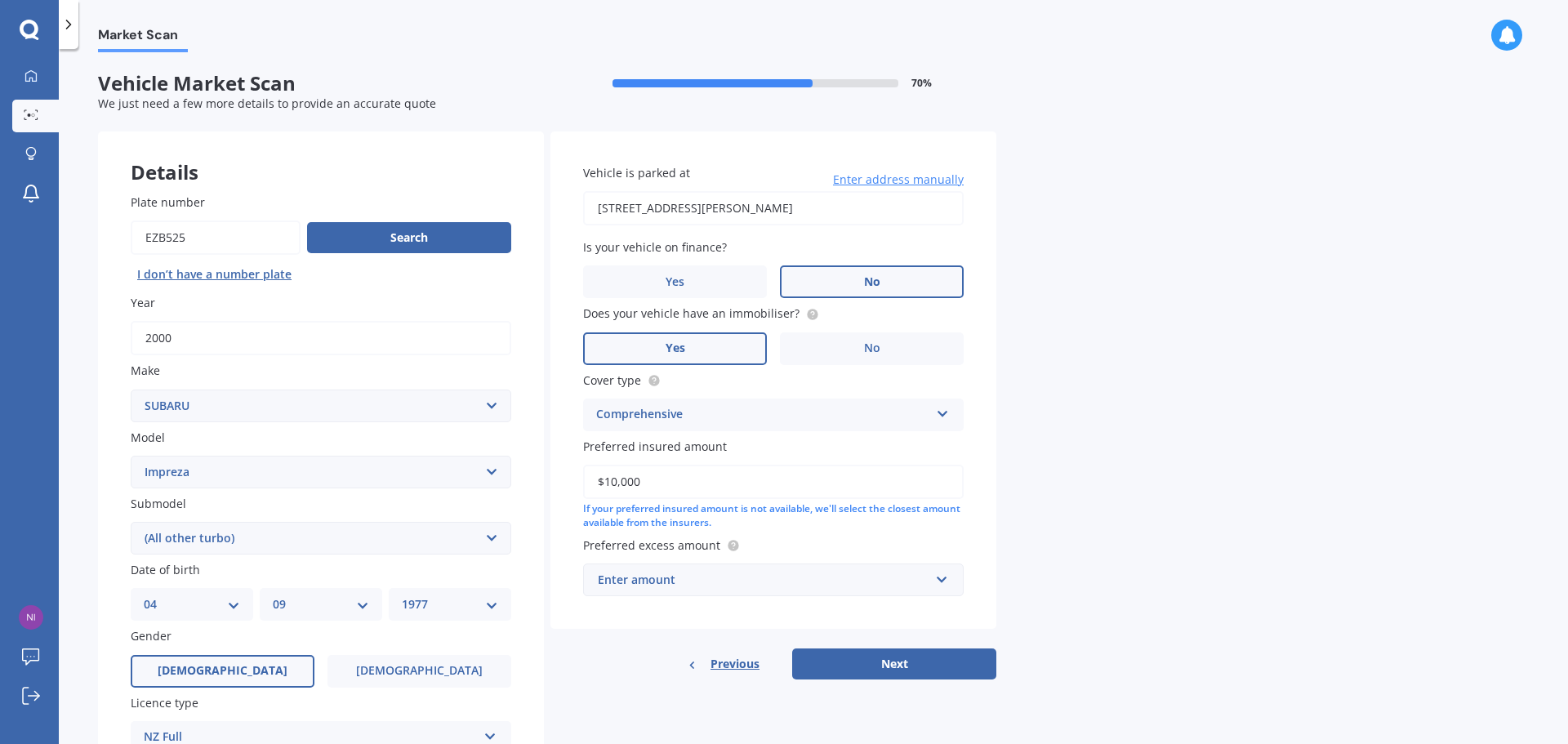
type input "$10,000"
click at [1083, 511] on div "Market Scan Vehicle Market Scan 70 % We just need a few more details to provide…" at bounding box center [813, 399] width 1509 height 695
click at [926, 581] on div "Enter amount" at bounding box center [764, 579] width 332 height 18
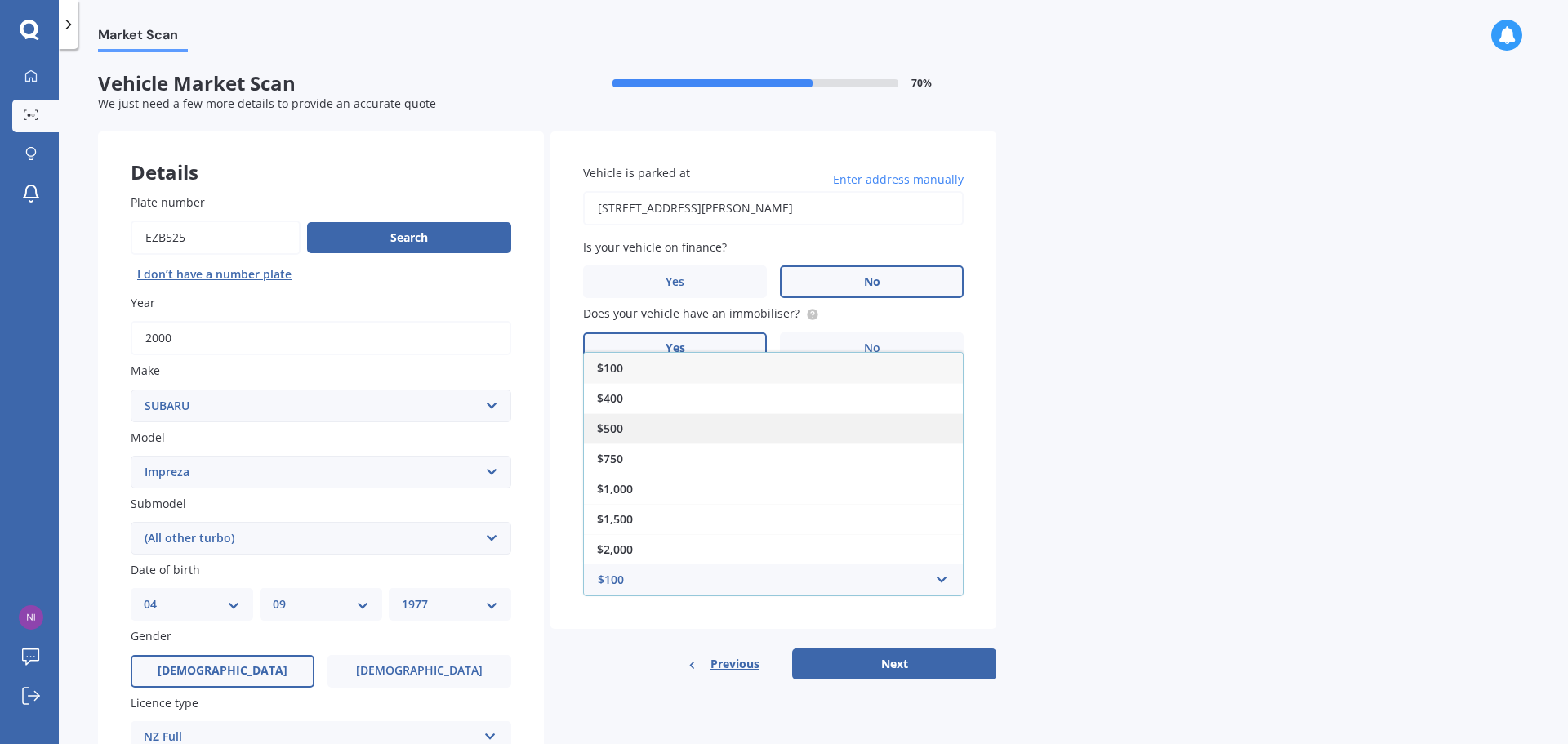
click at [776, 423] on div "$500" at bounding box center [773, 427] width 379 height 30
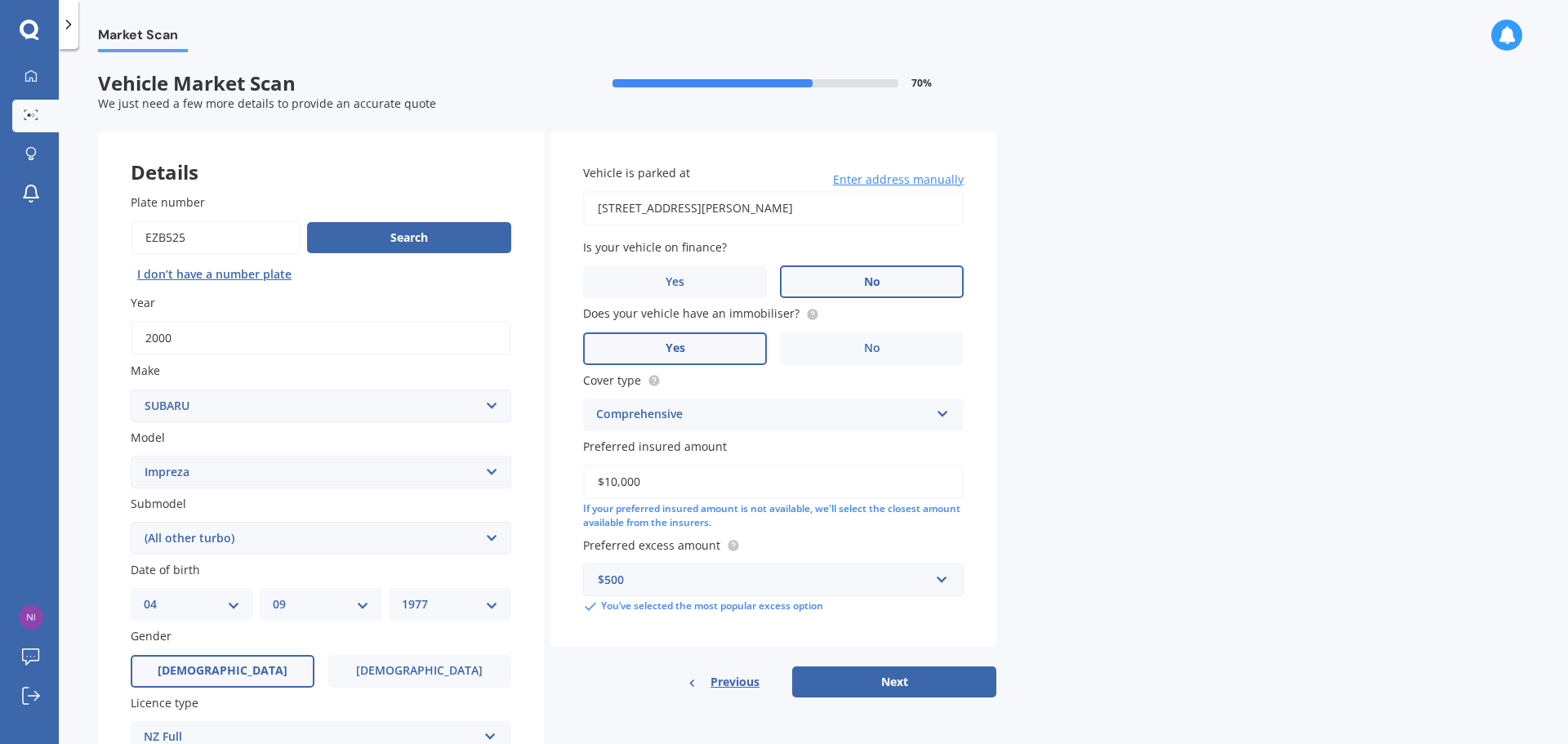
click at [1163, 551] on div "Market Scan Vehicle Market Scan 70 % We just need a few more details to provide…" at bounding box center [813, 399] width 1509 height 695
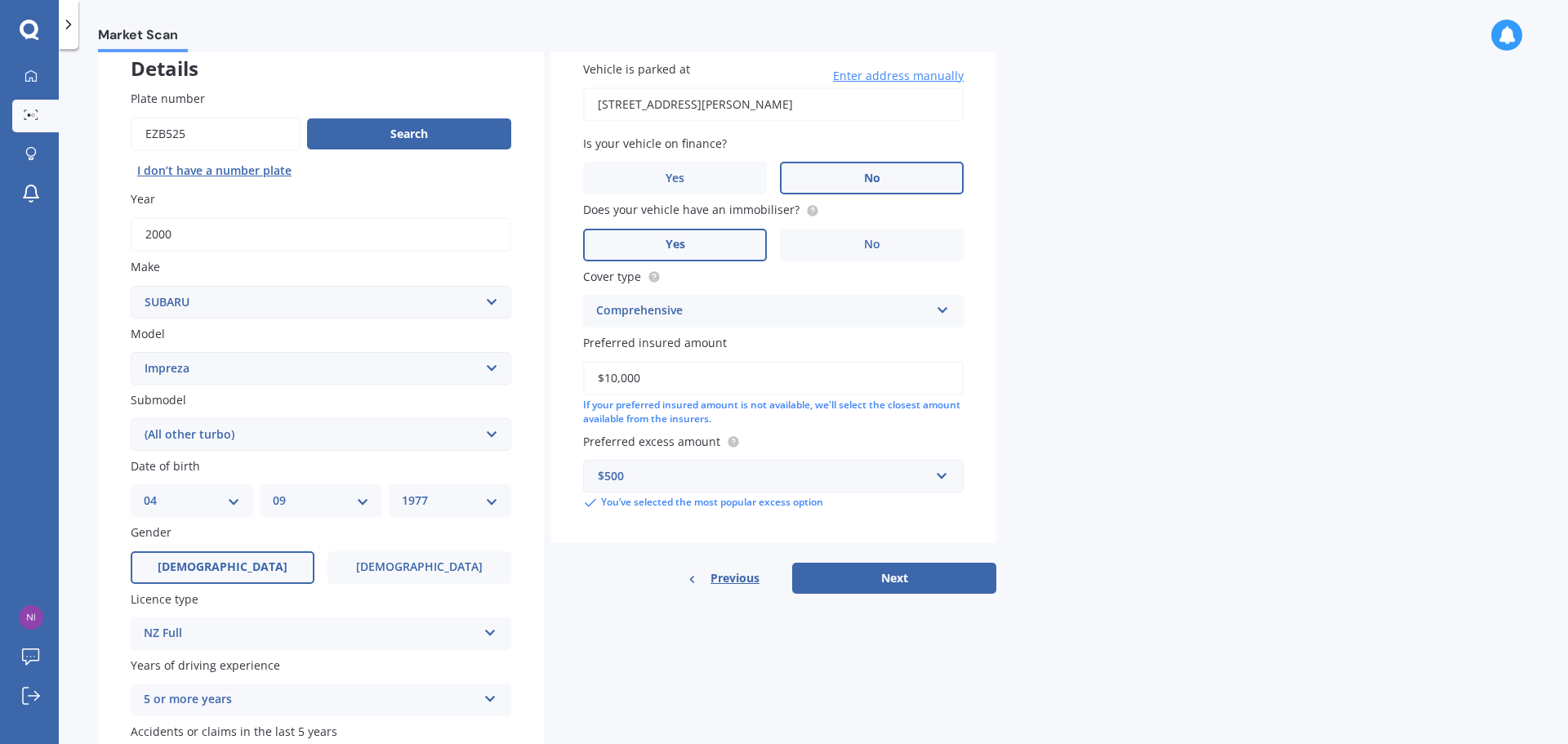
scroll to position [245, 0]
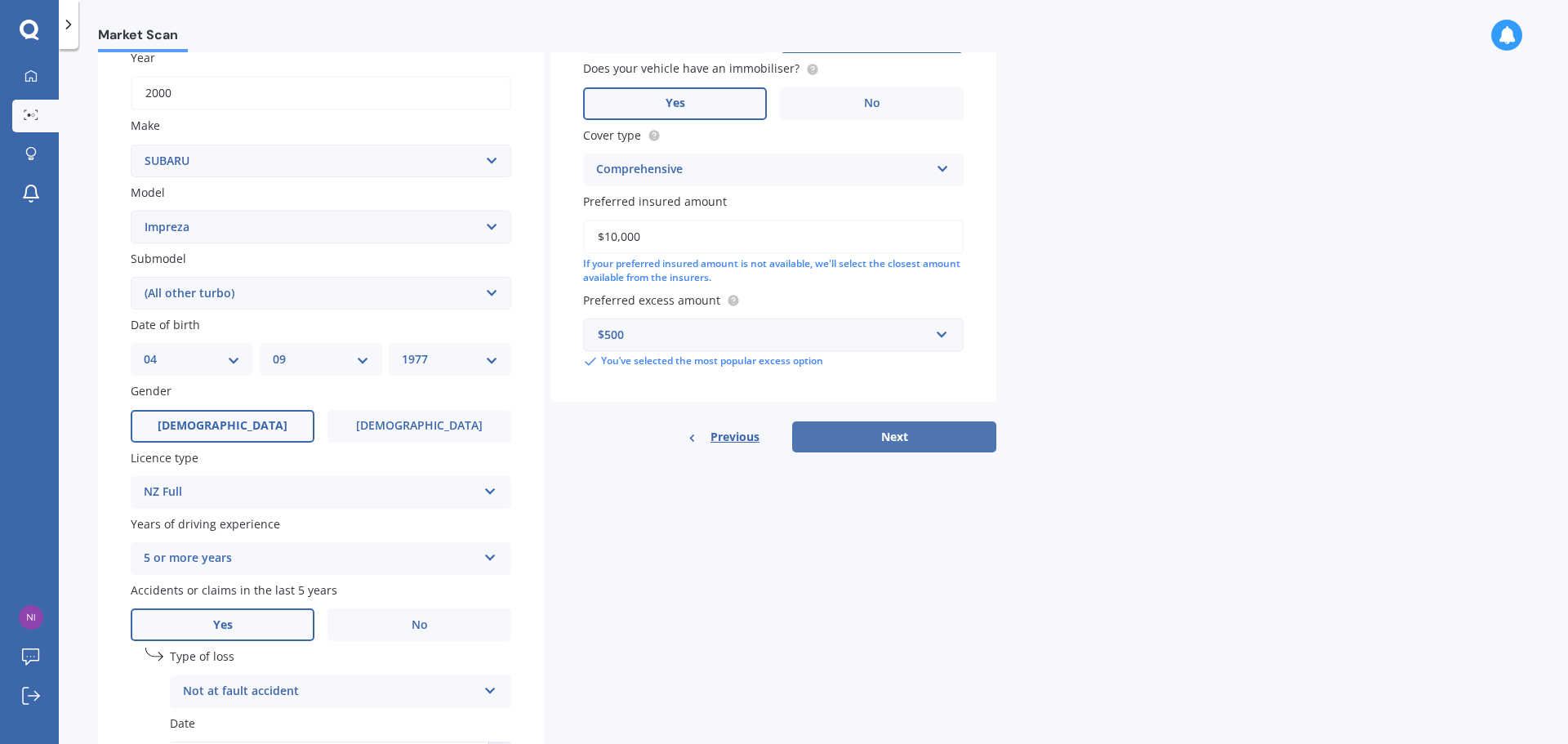
click at [878, 434] on button "Next" at bounding box center [894, 437] width 204 height 31
select select "04"
select select "09"
select select "1977"
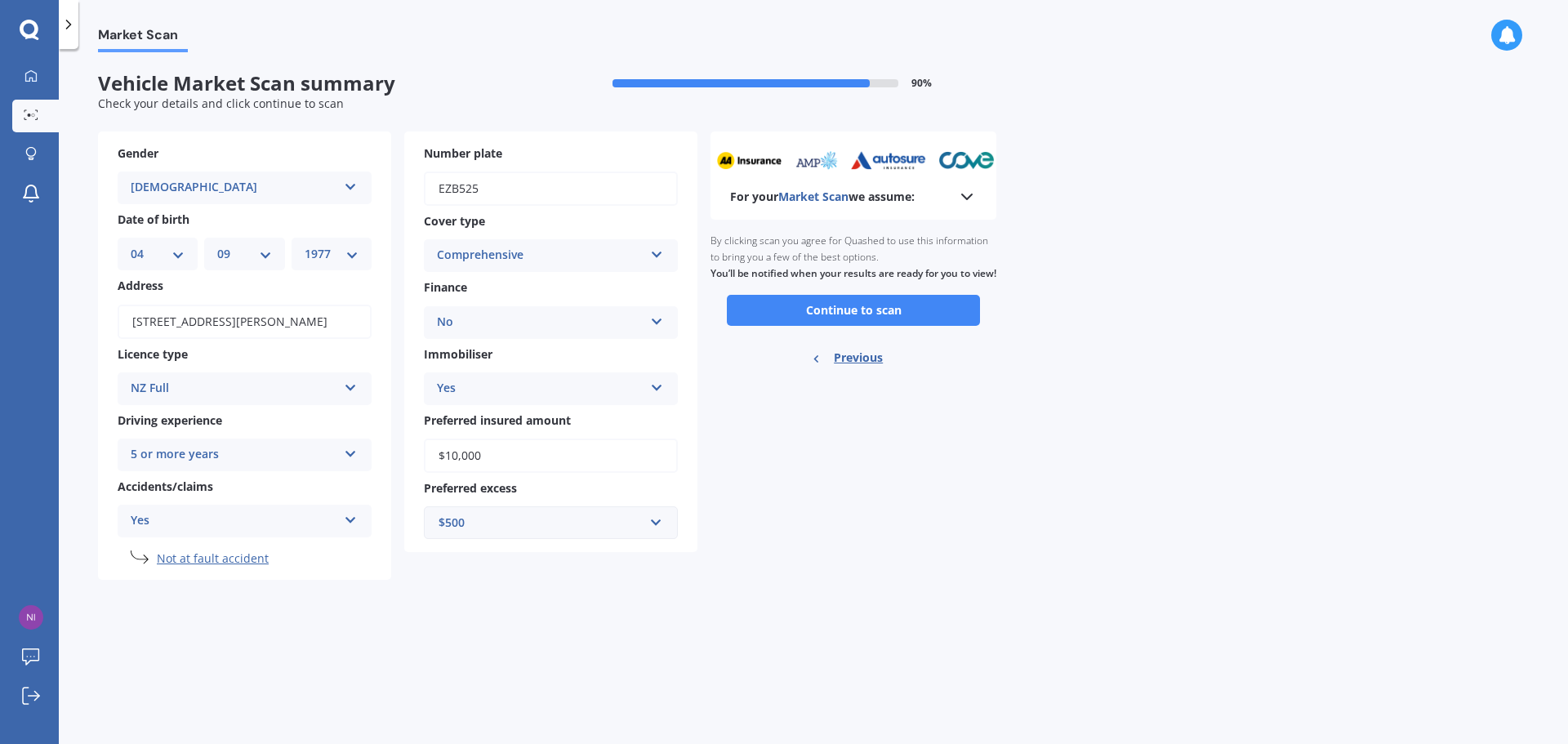
scroll to position [0, 0]
click at [969, 201] on icon at bounding box center [967, 196] width 20 height 20
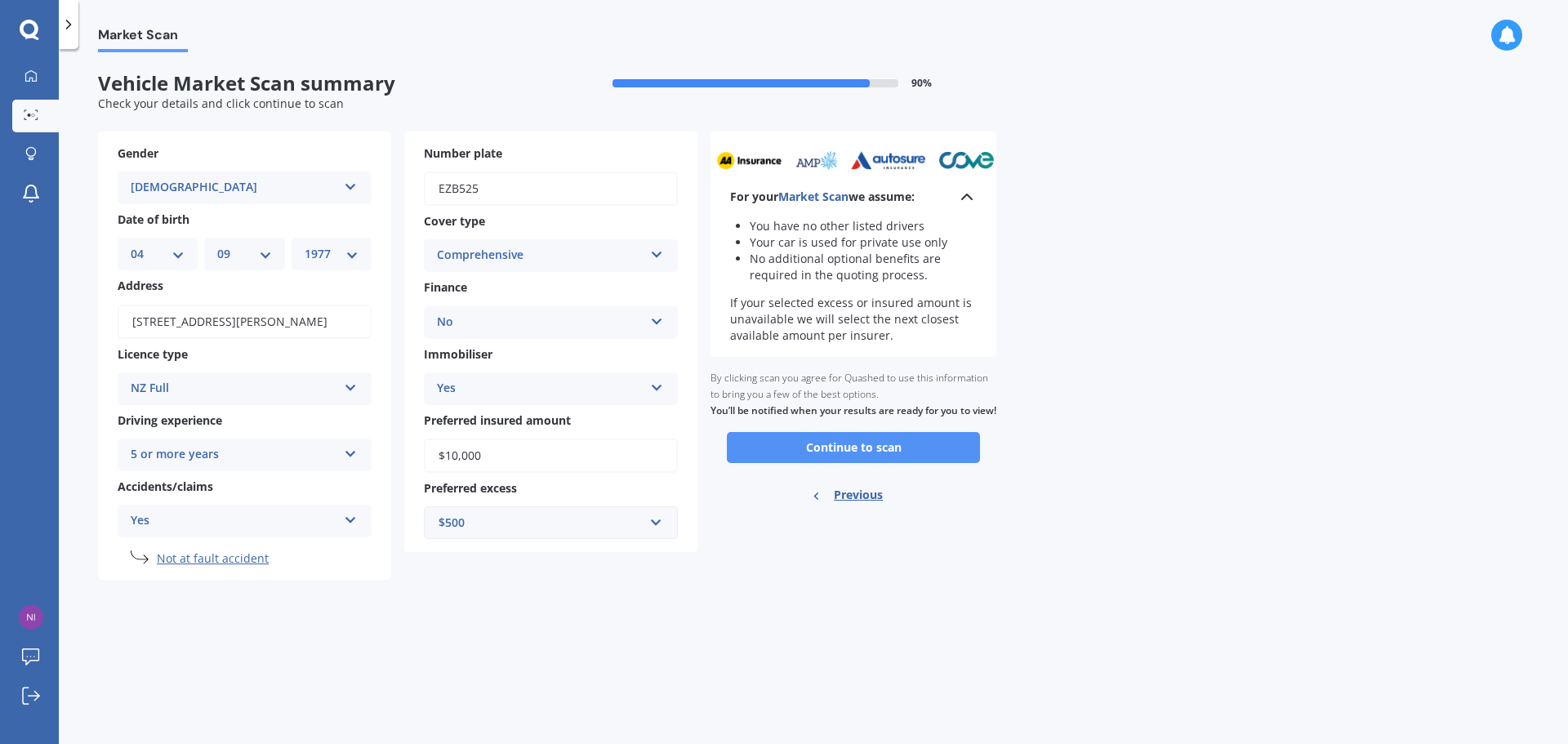
click at [862, 463] on button "Continue to scan" at bounding box center [853, 447] width 253 height 31
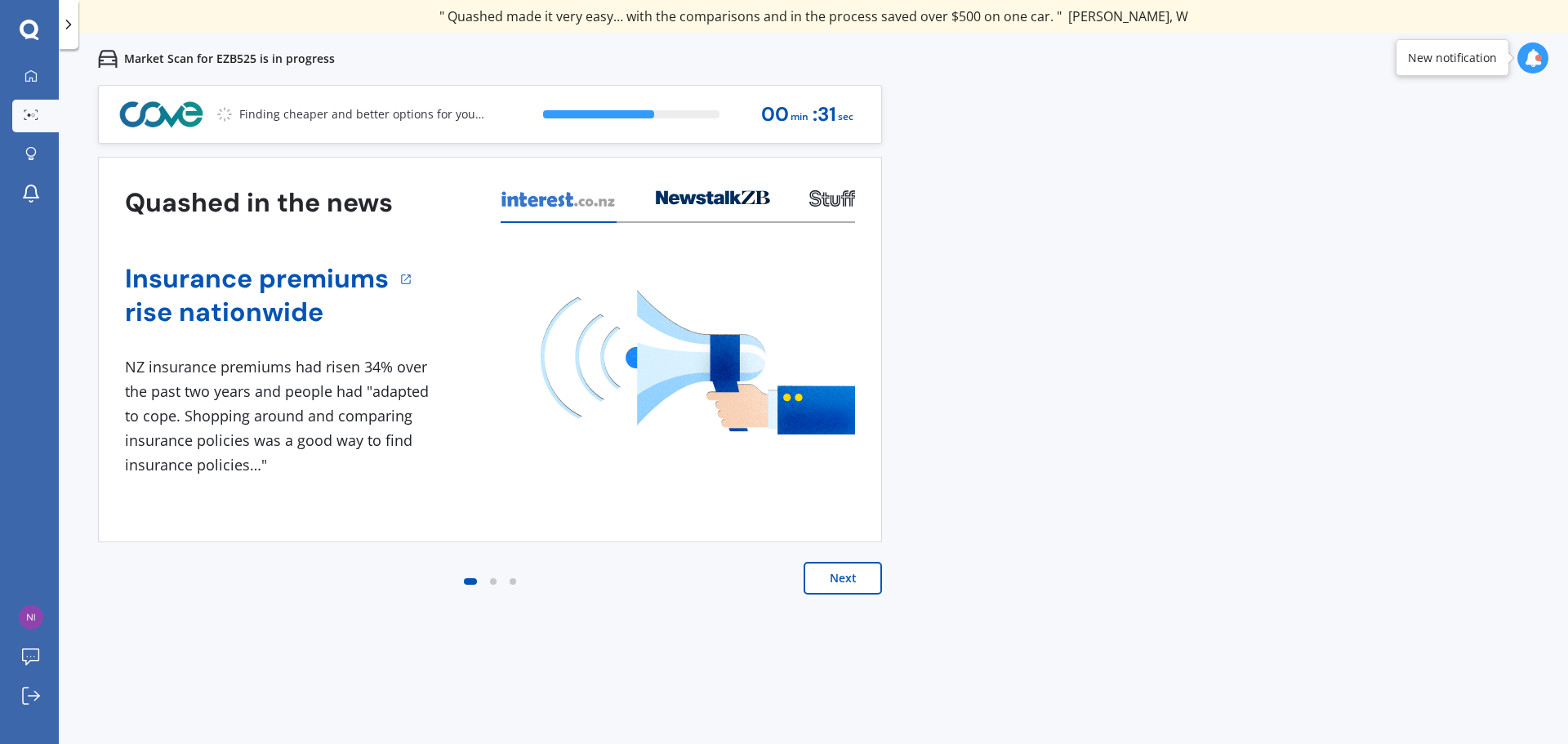
click at [855, 581] on button "Next" at bounding box center [843, 578] width 78 height 32
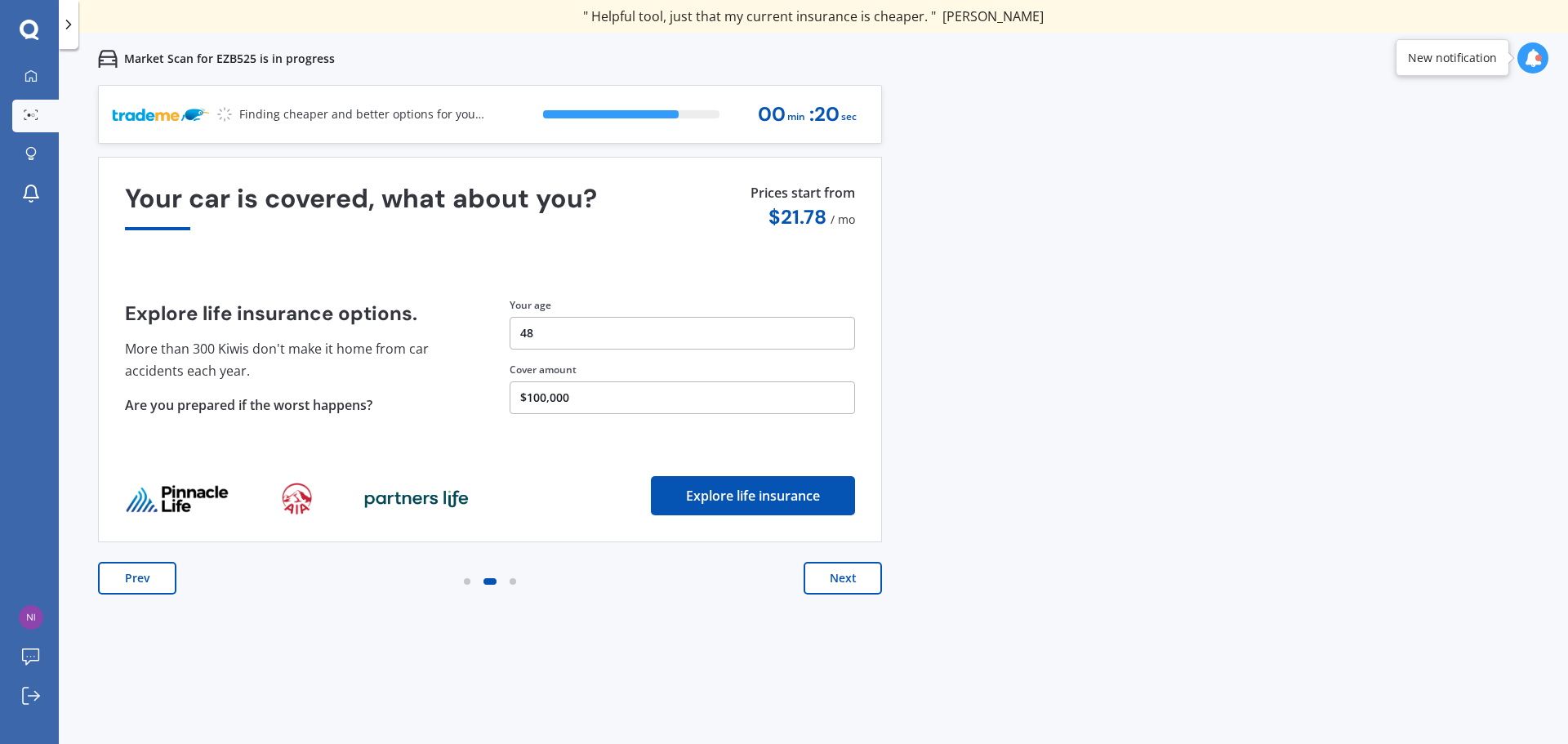
click at [836, 575] on button "Next" at bounding box center [843, 578] width 78 height 32
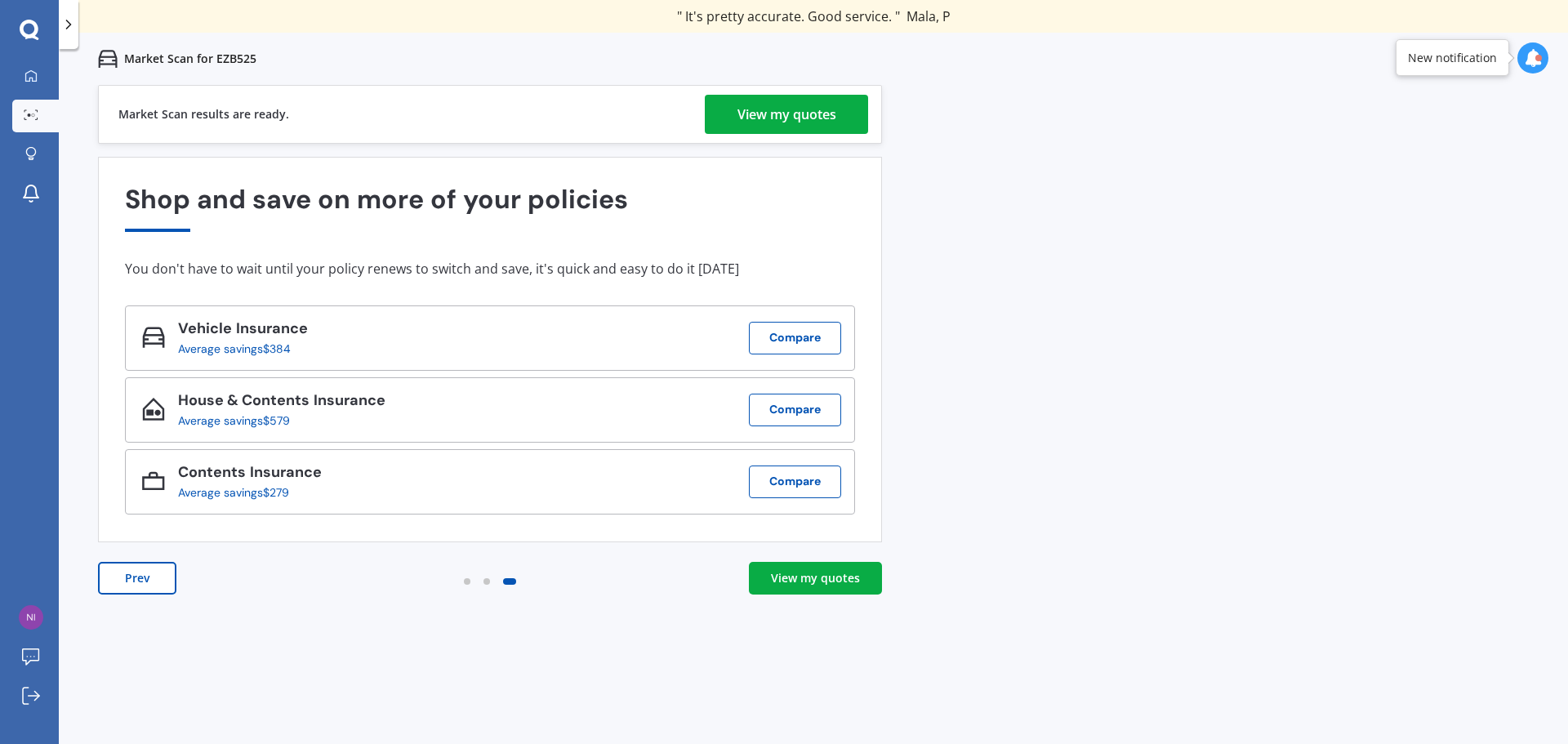
click at [832, 577] on div "View my quotes" at bounding box center [816, 578] width 89 height 16
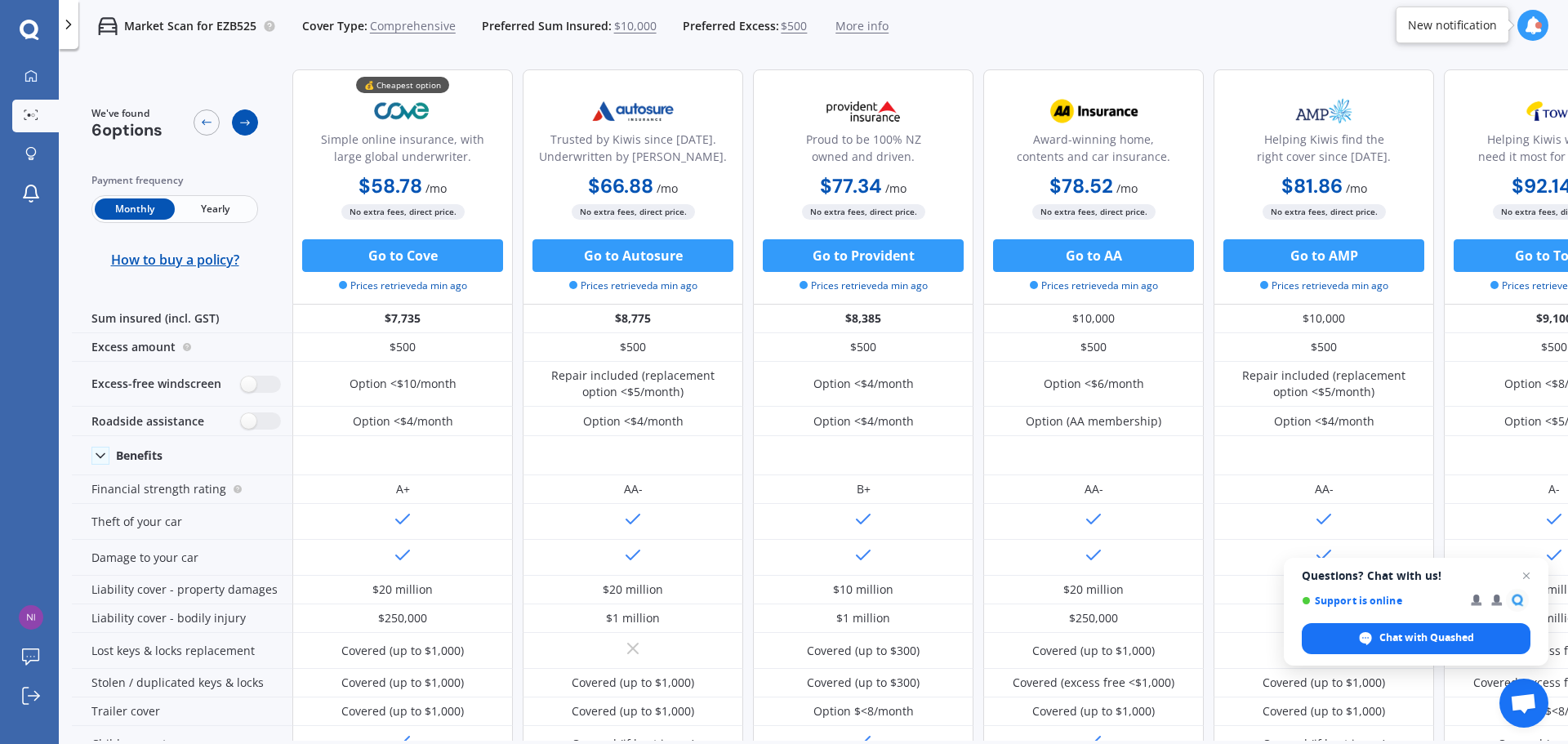
click at [240, 117] on icon at bounding box center [245, 122] width 13 height 13
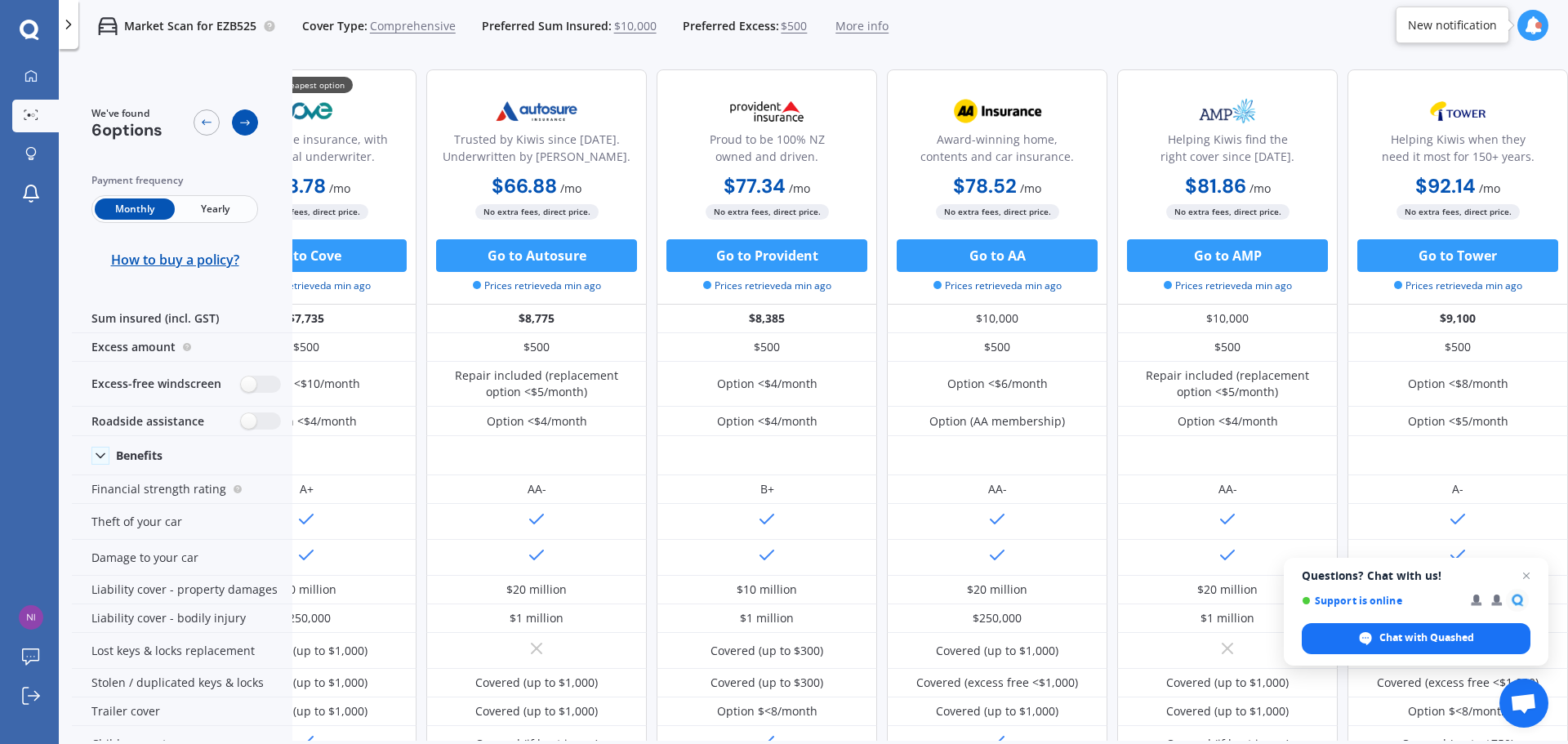
scroll to position [0, 105]
click at [200, 119] on div at bounding box center [206, 122] width 26 height 26
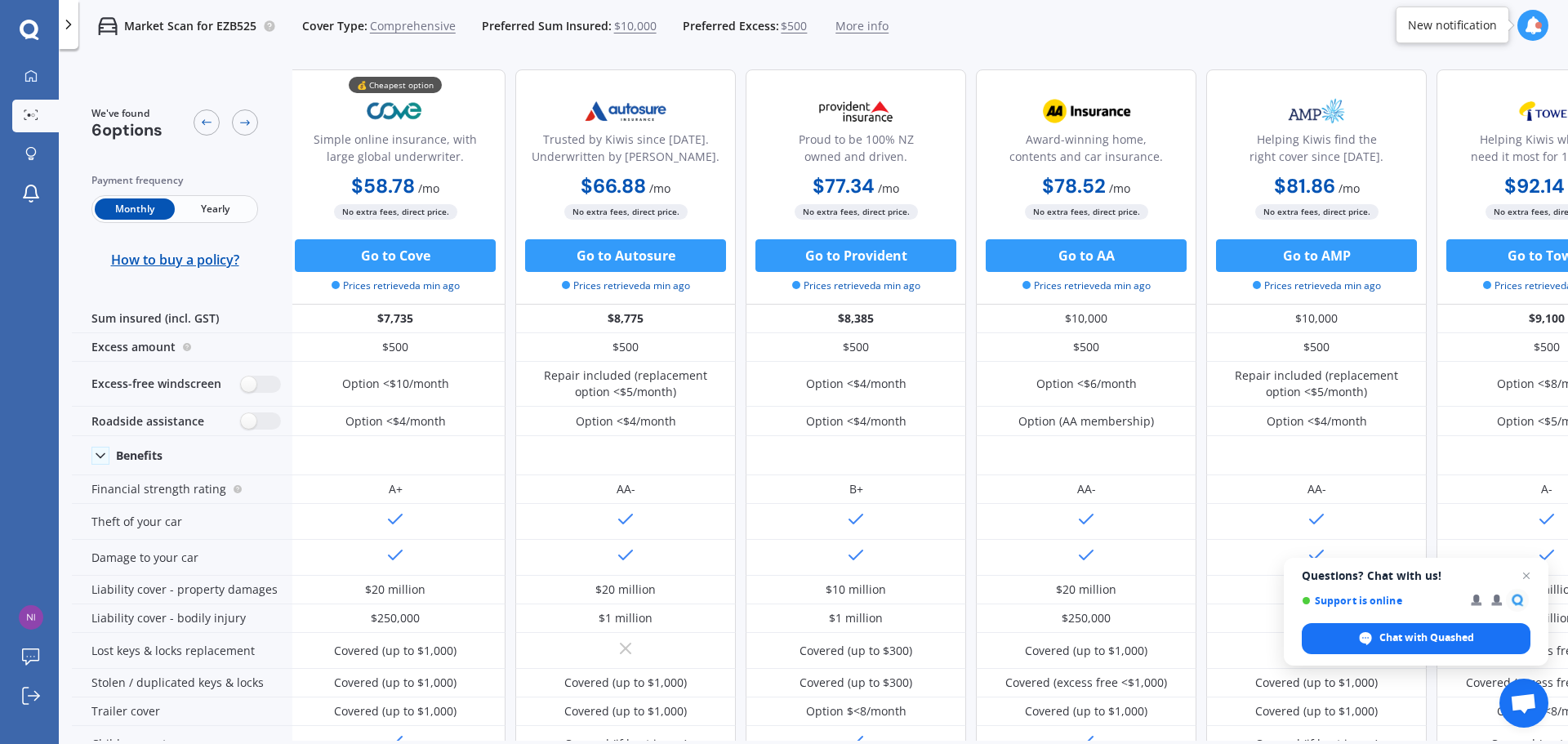
scroll to position [0, 0]
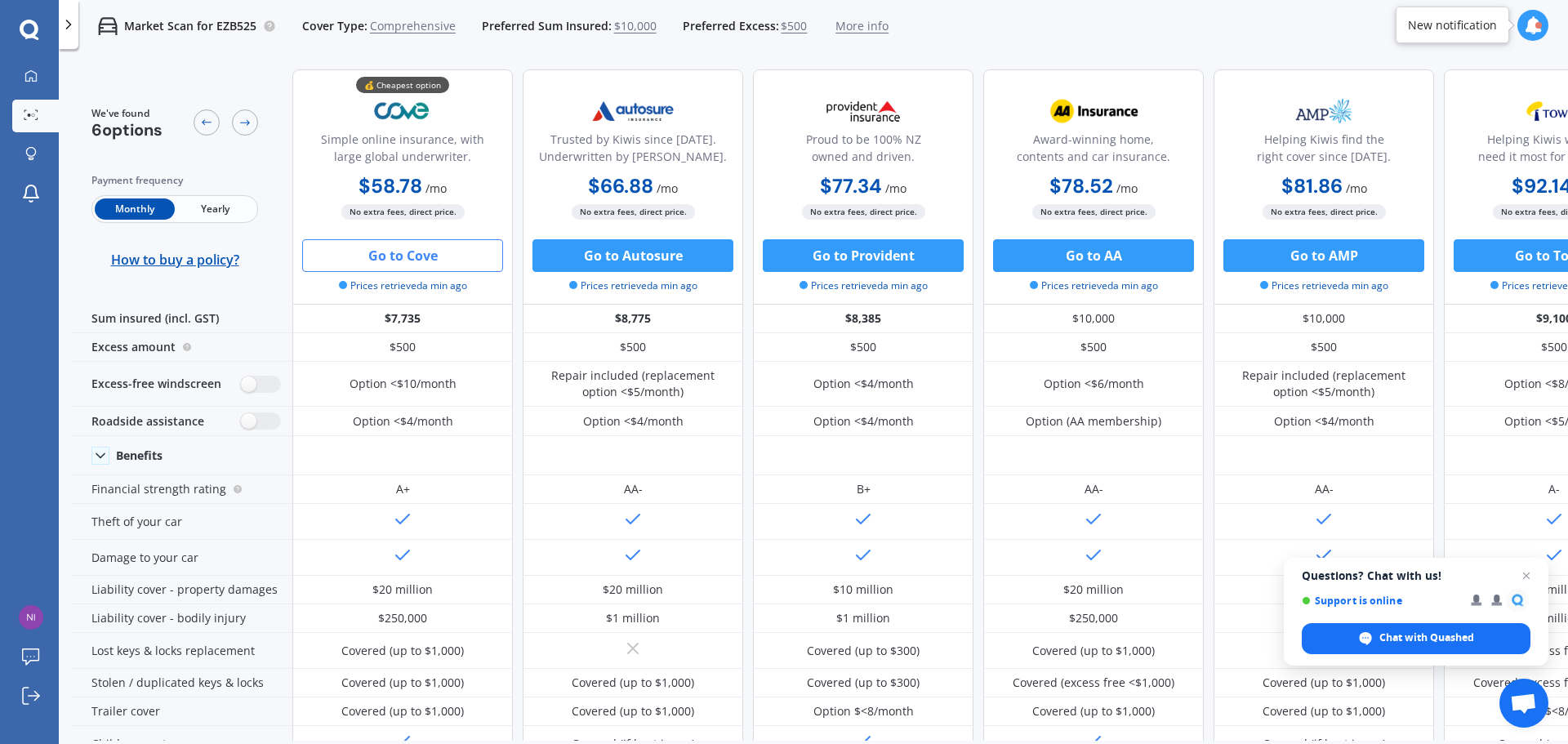
click at [380, 247] on button "Go to Cove" at bounding box center [402, 255] width 200 height 32
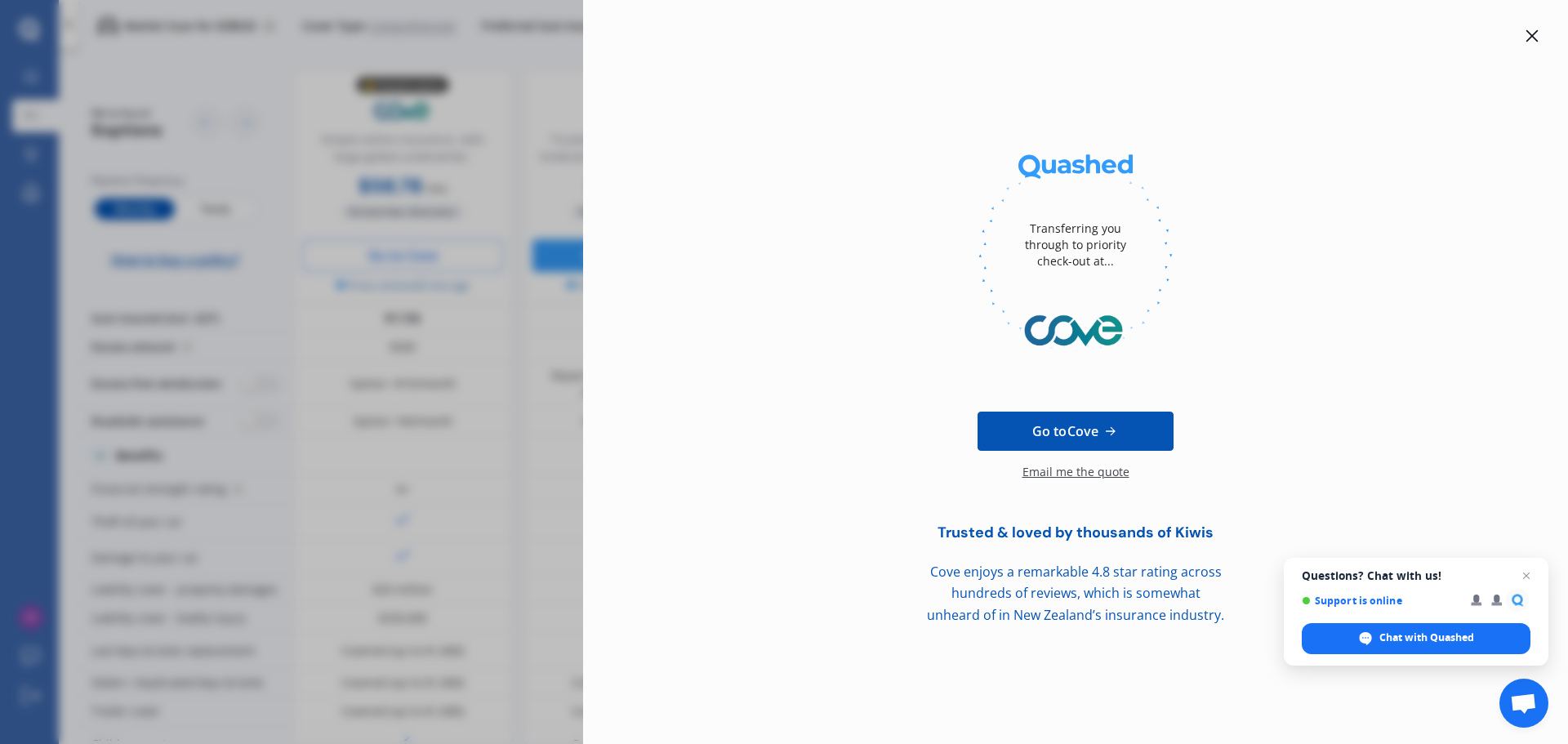
click at [1536, 33] on icon at bounding box center [1532, 36] width 12 height 12
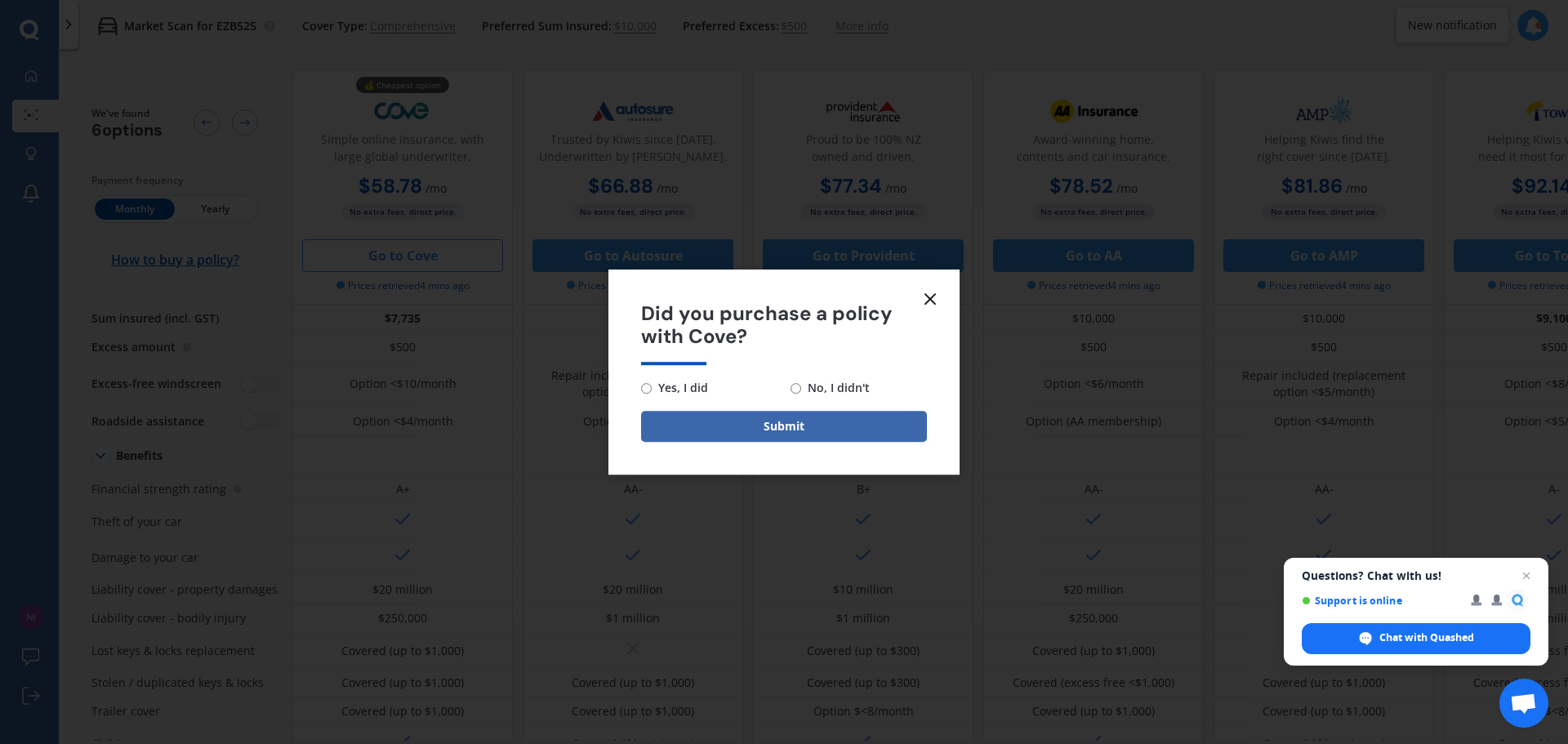
click at [932, 299] on icon at bounding box center [930, 299] width 20 height 20
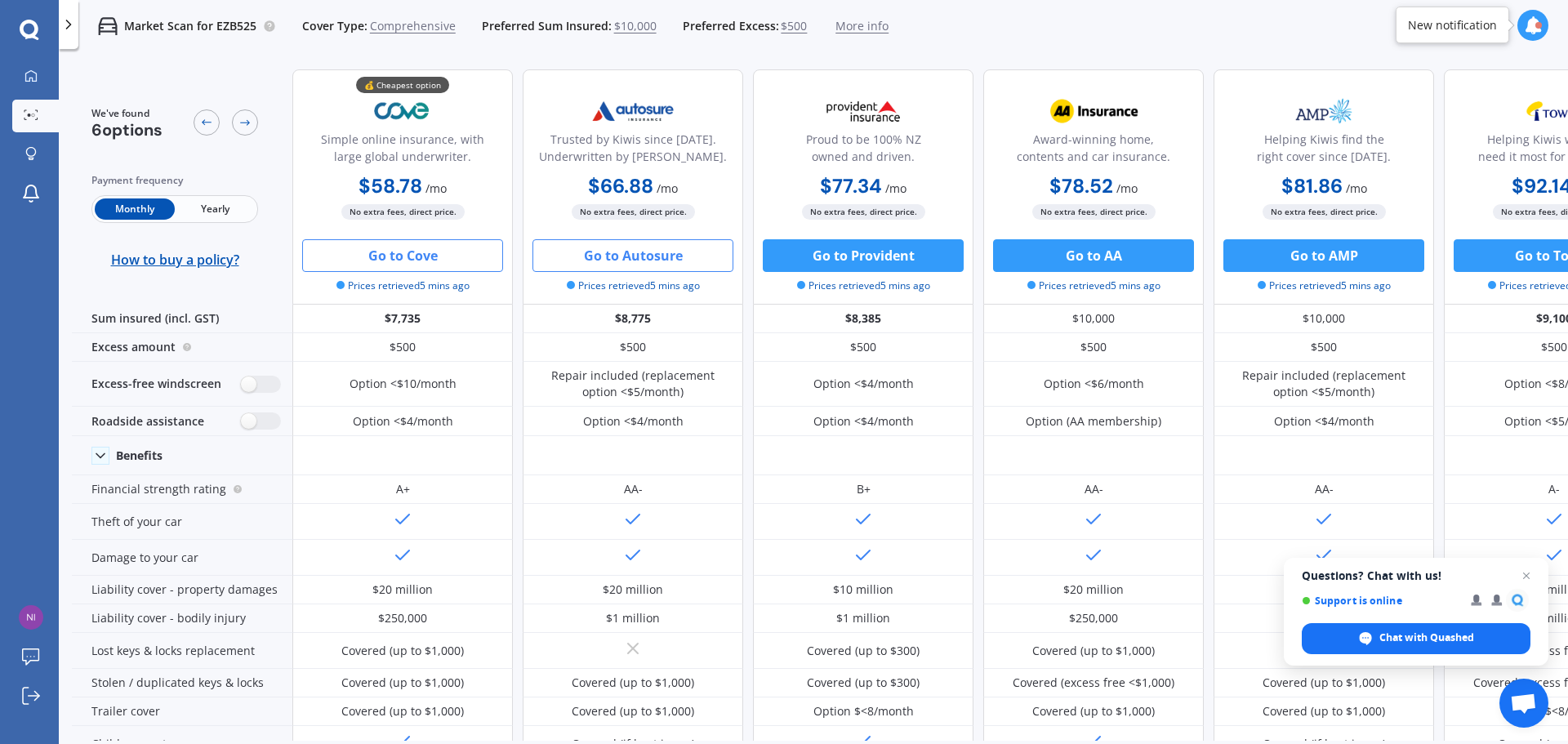
click at [671, 256] on button "Go to Autosure" at bounding box center [632, 255] width 200 height 32
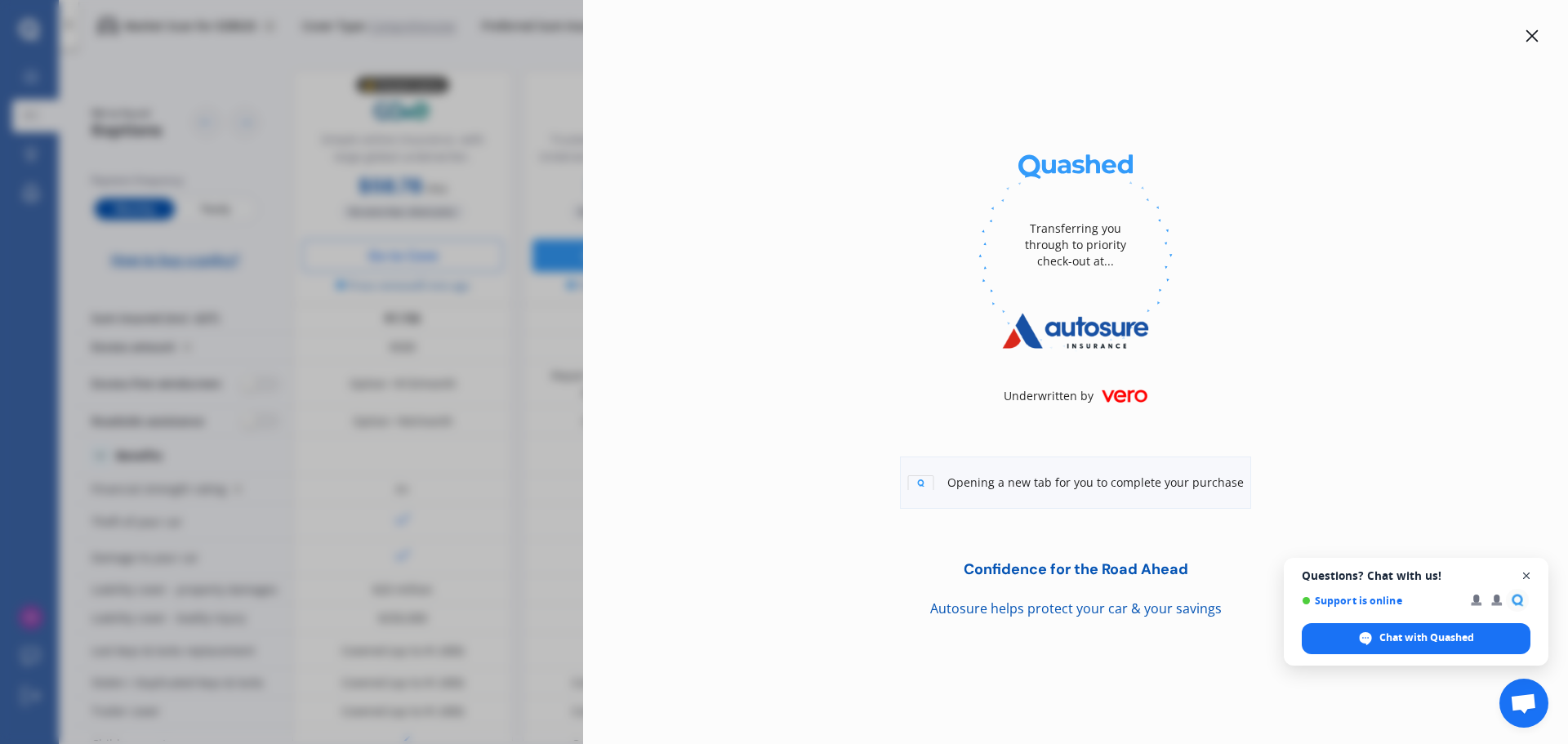
click at [1523, 578] on span "Close chat" at bounding box center [1527, 576] width 20 height 20
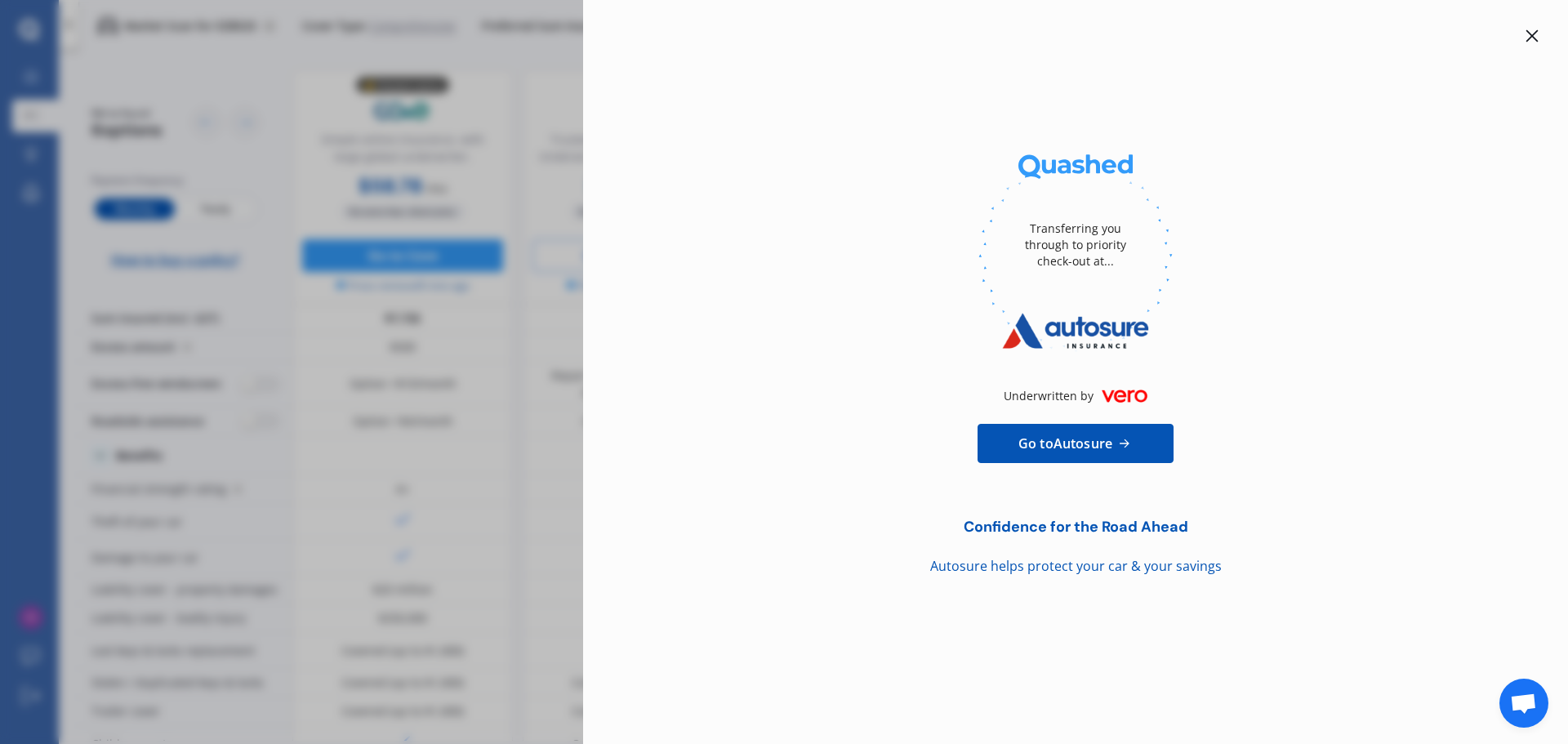
click at [1533, 31] on icon at bounding box center [1531, 35] width 13 height 13
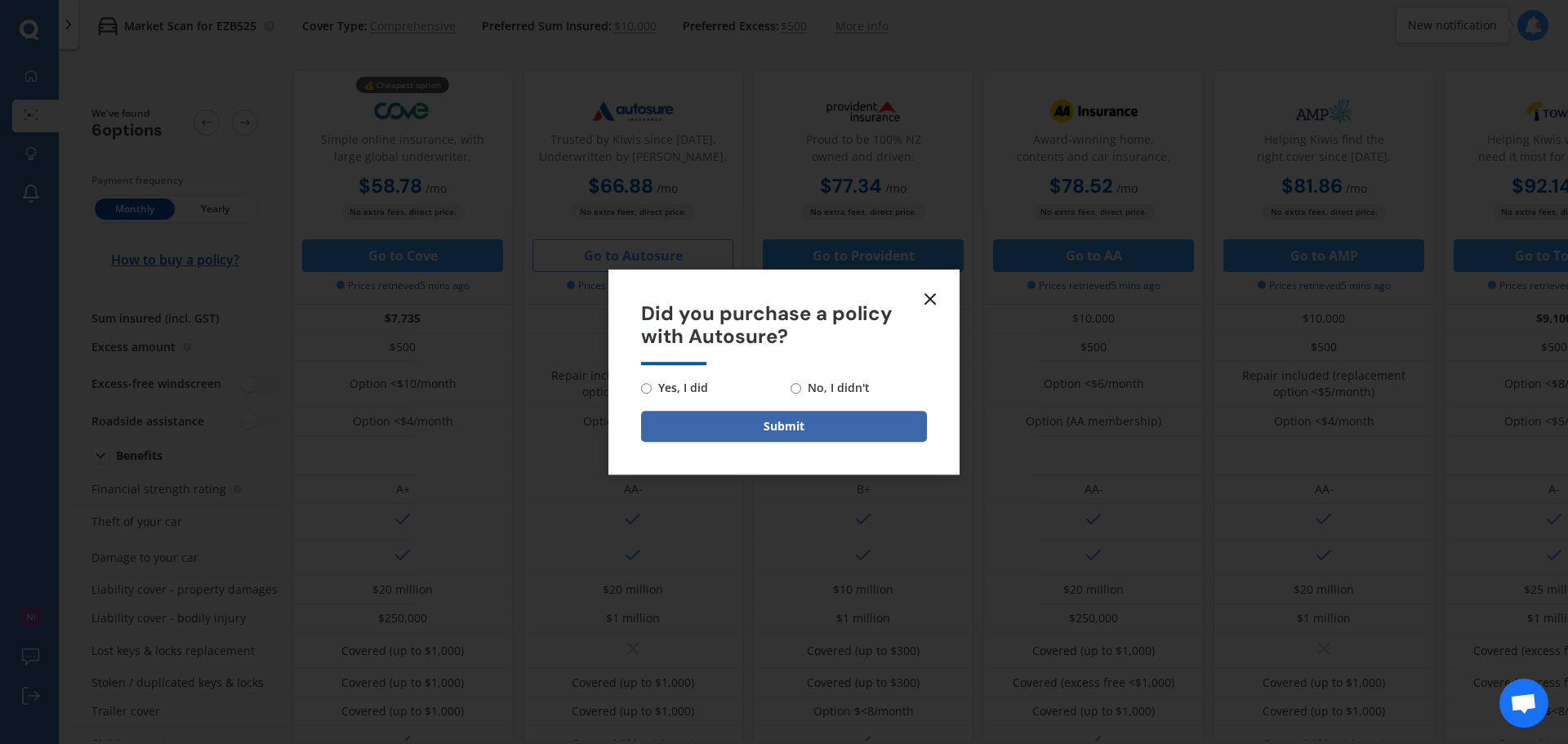
click at [804, 388] on span "No, I didn't" at bounding box center [835, 387] width 68 height 20
click at [801, 388] on input "No, I didn't" at bounding box center [796, 388] width 10 height 10
radio input "true"
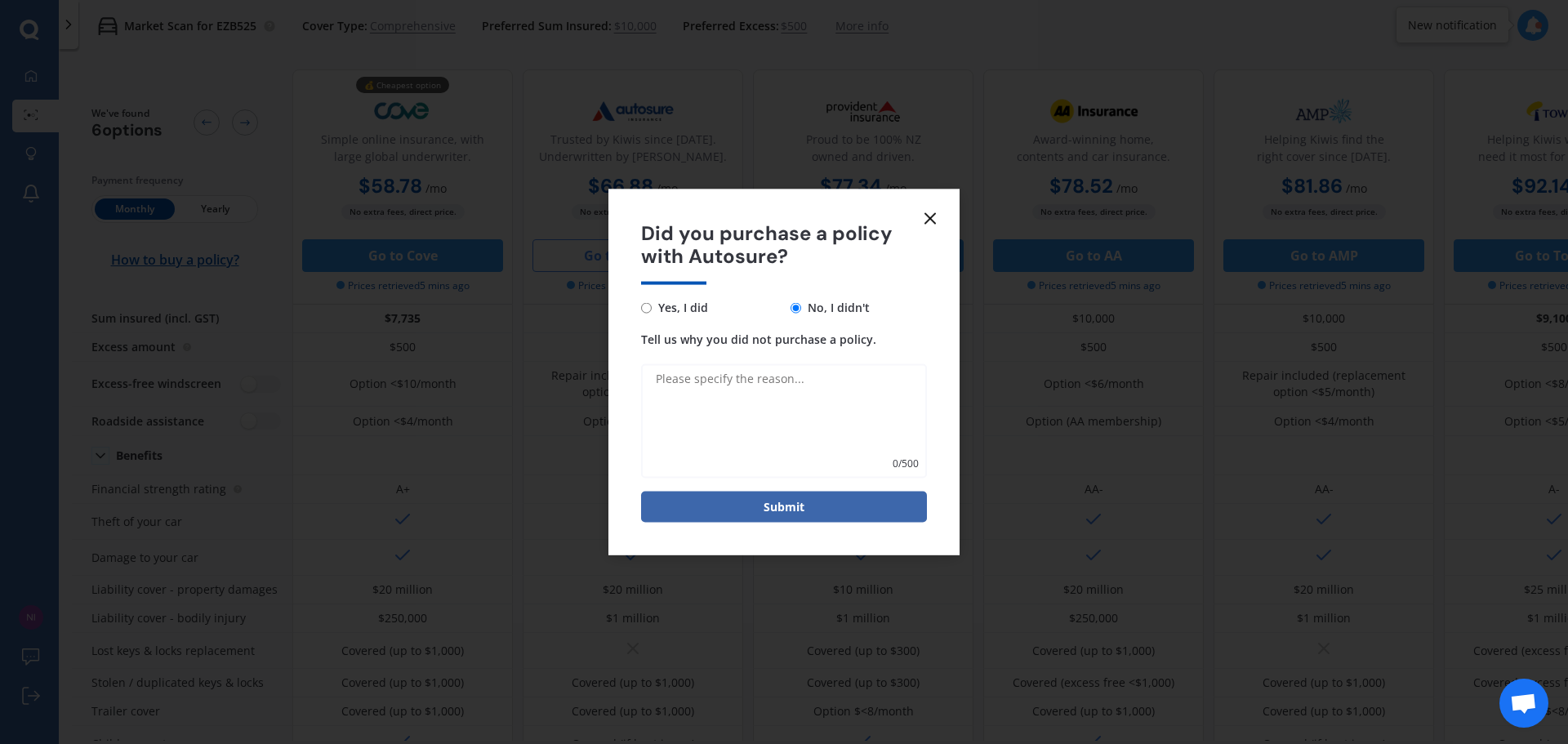
click at [808, 404] on textarea "Tell us why you did not purchase a policy." at bounding box center [783, 421] width 286 height 114
type textarea "c"
type textarea "They couldn't insure the car as specified"
click at [799, 507] on button "Submit" at bounding box center [783, 507] width 286 height 31
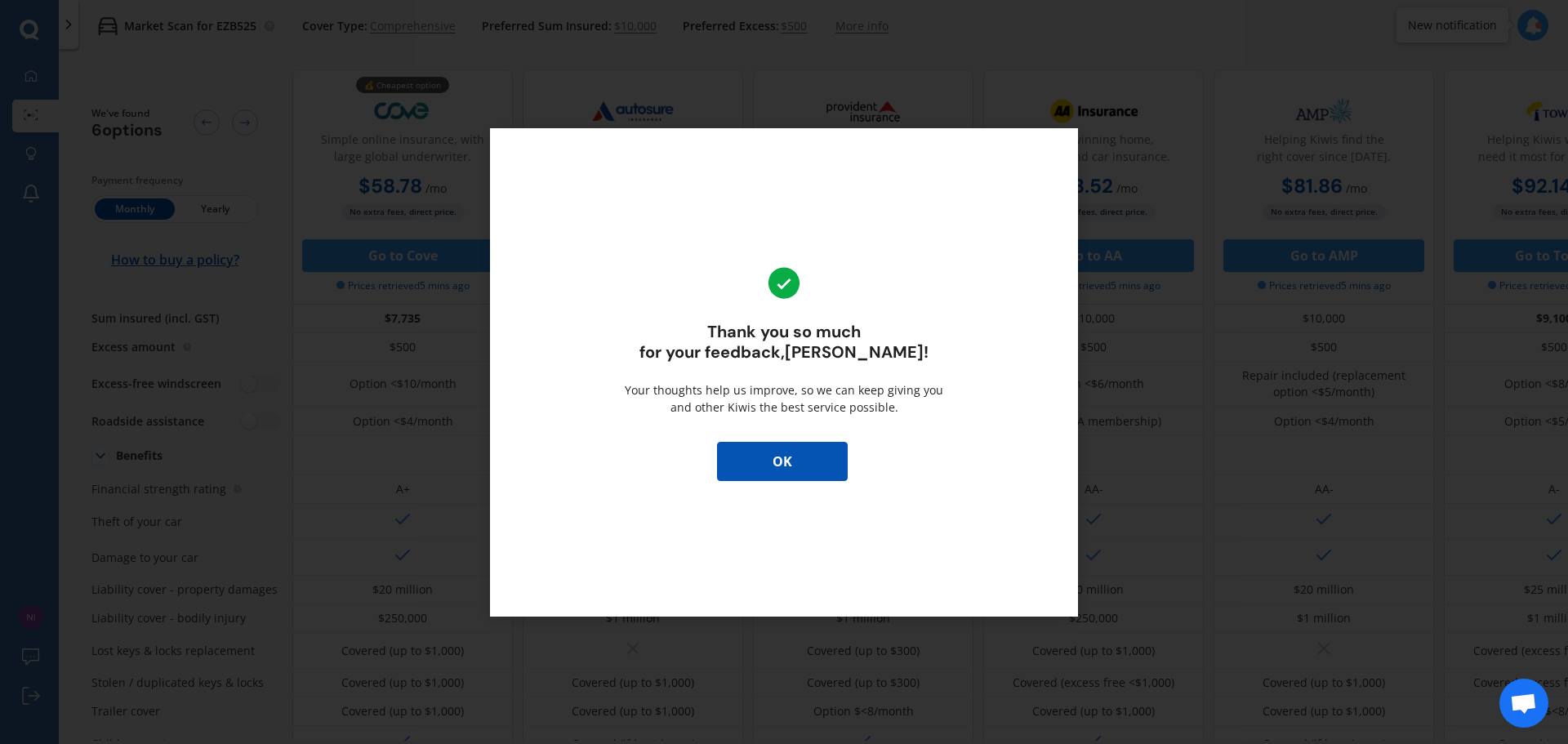
click at [783, 469] on button "OK" at bounding box center [782, 462] width 131 height 39
